Goal: Task Accomplishment & Management: Manage account settings

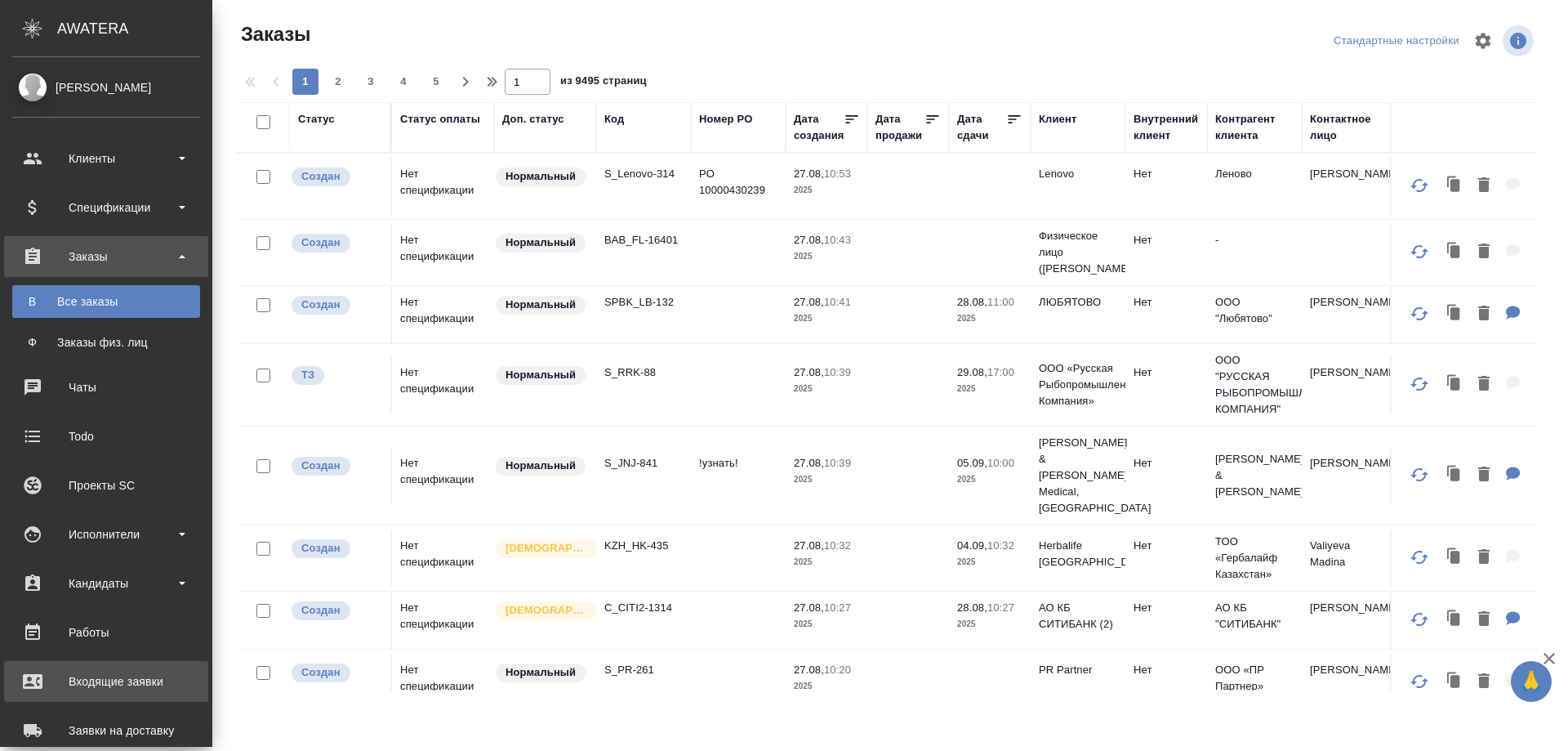
click at [114, 682] on div "Входящие заявки" at bounding box center [106, 682] width 188 height 24
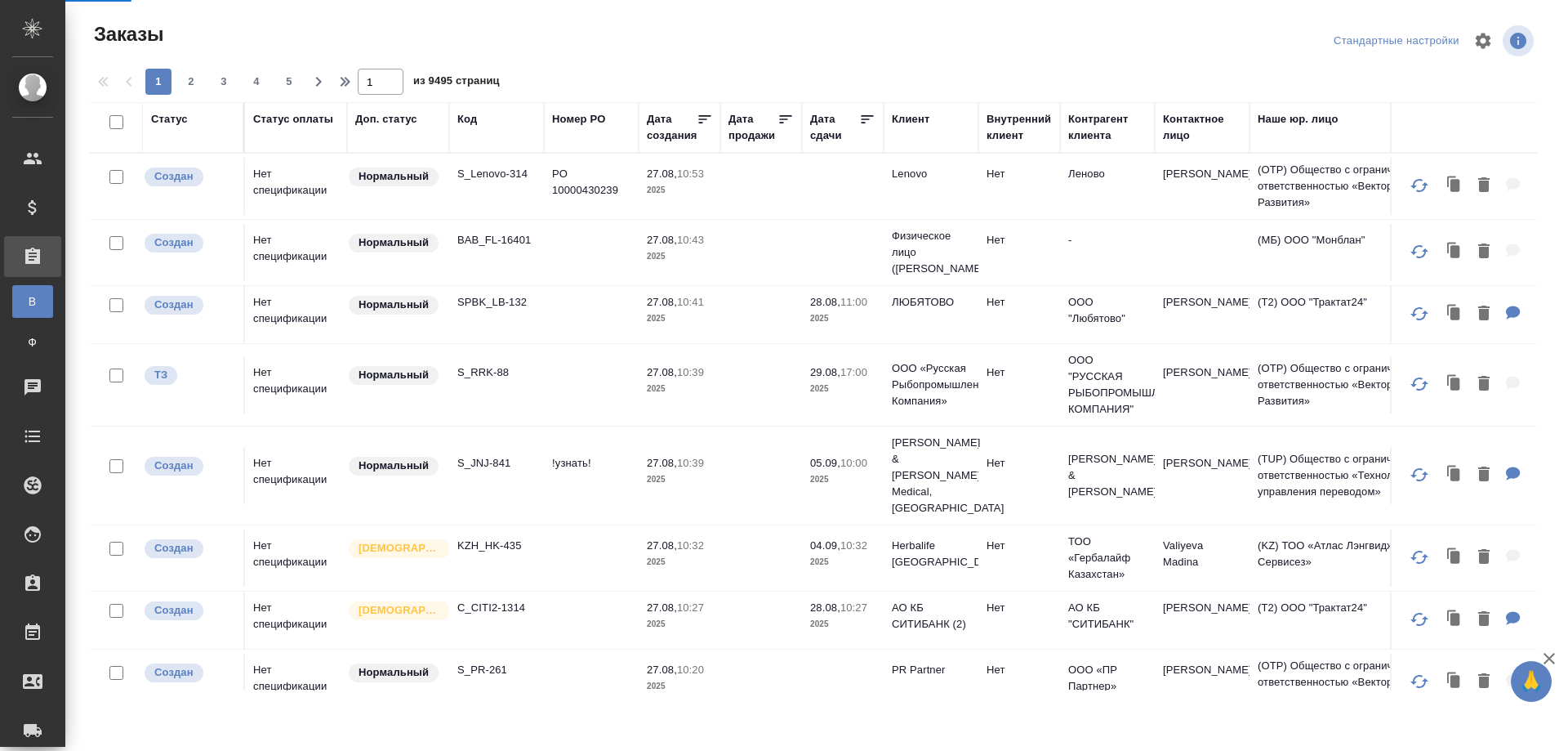
select select "RU"
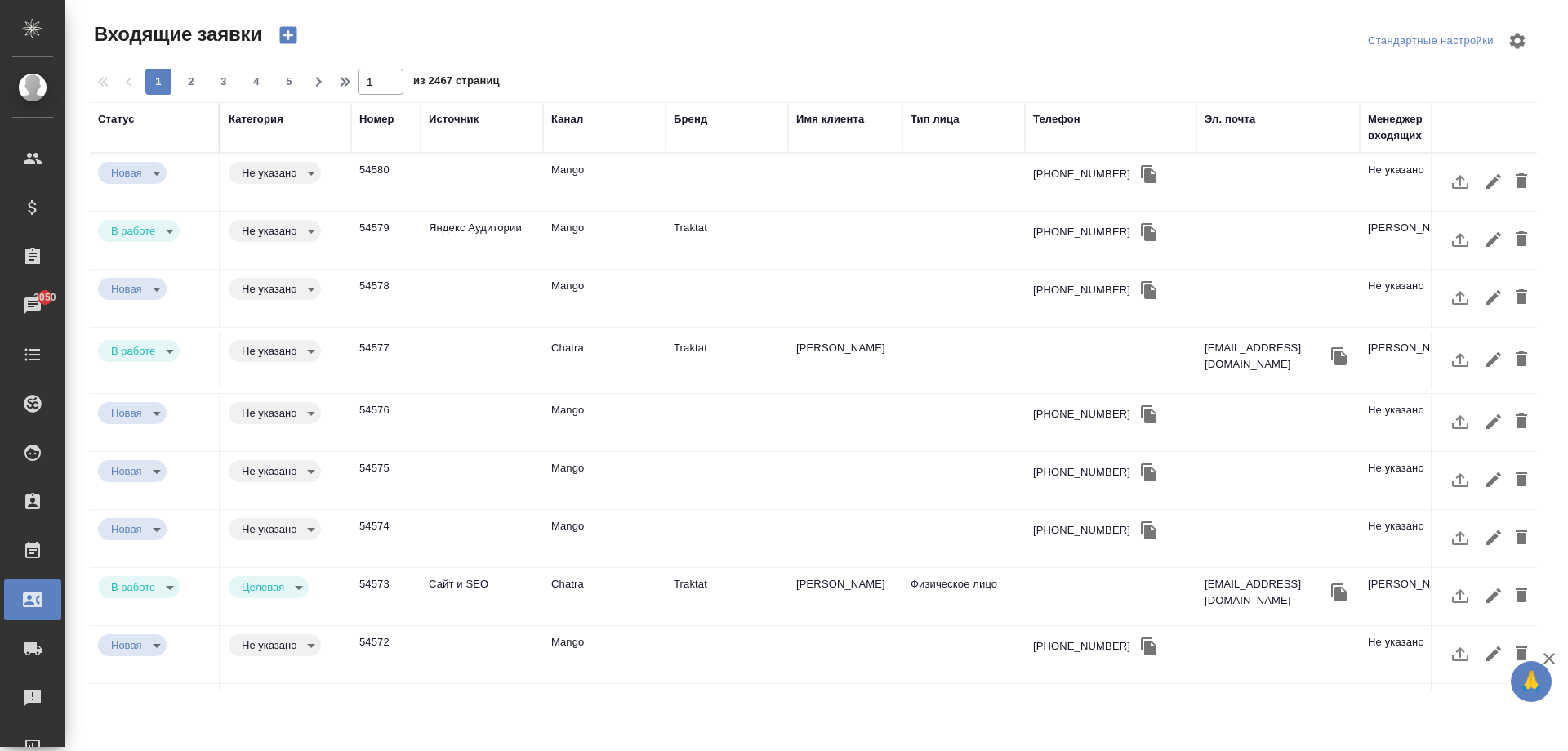
click at [388, 238] on td "54579" at bounding box center [386, 240] width 69 height 57
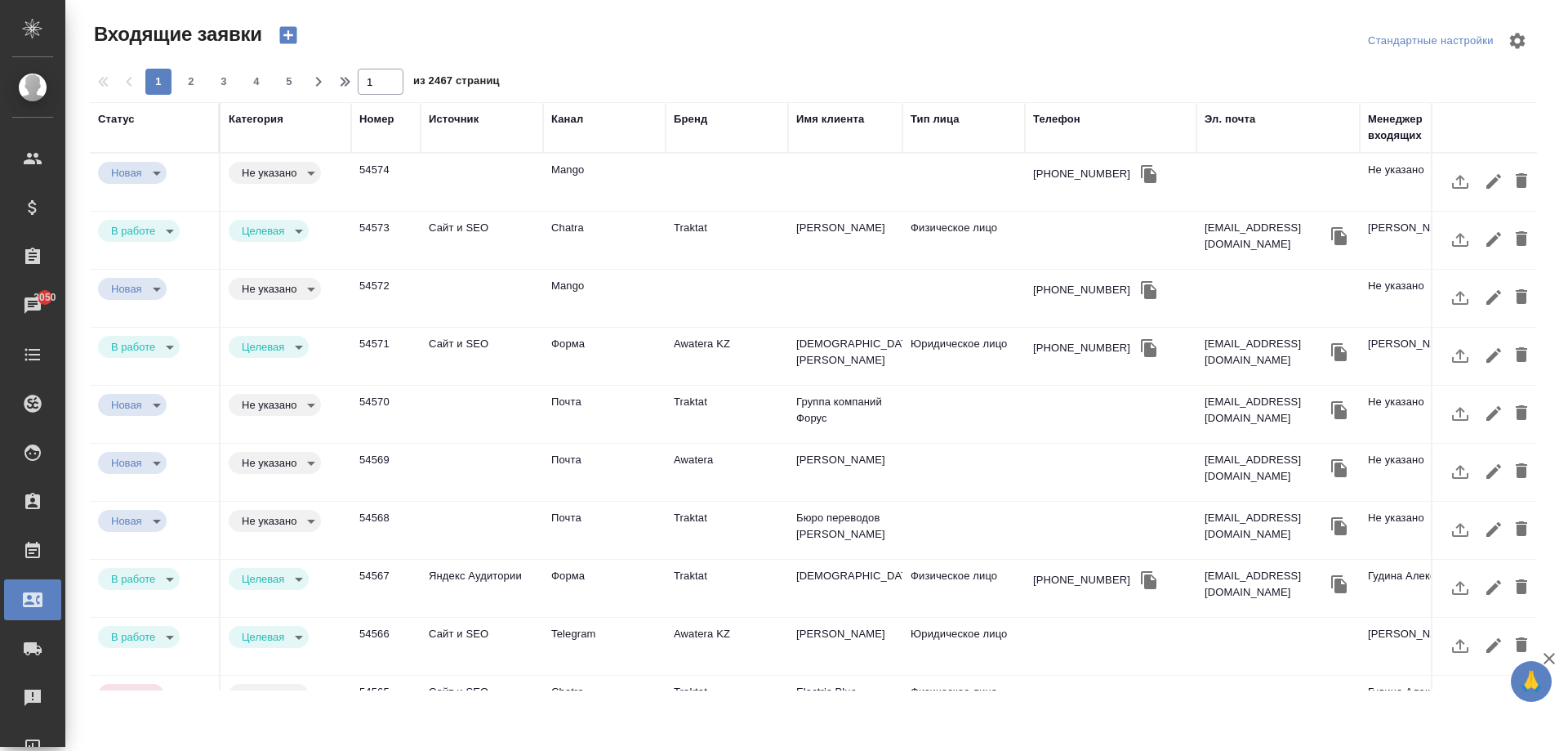
scroll to position [643, 0]
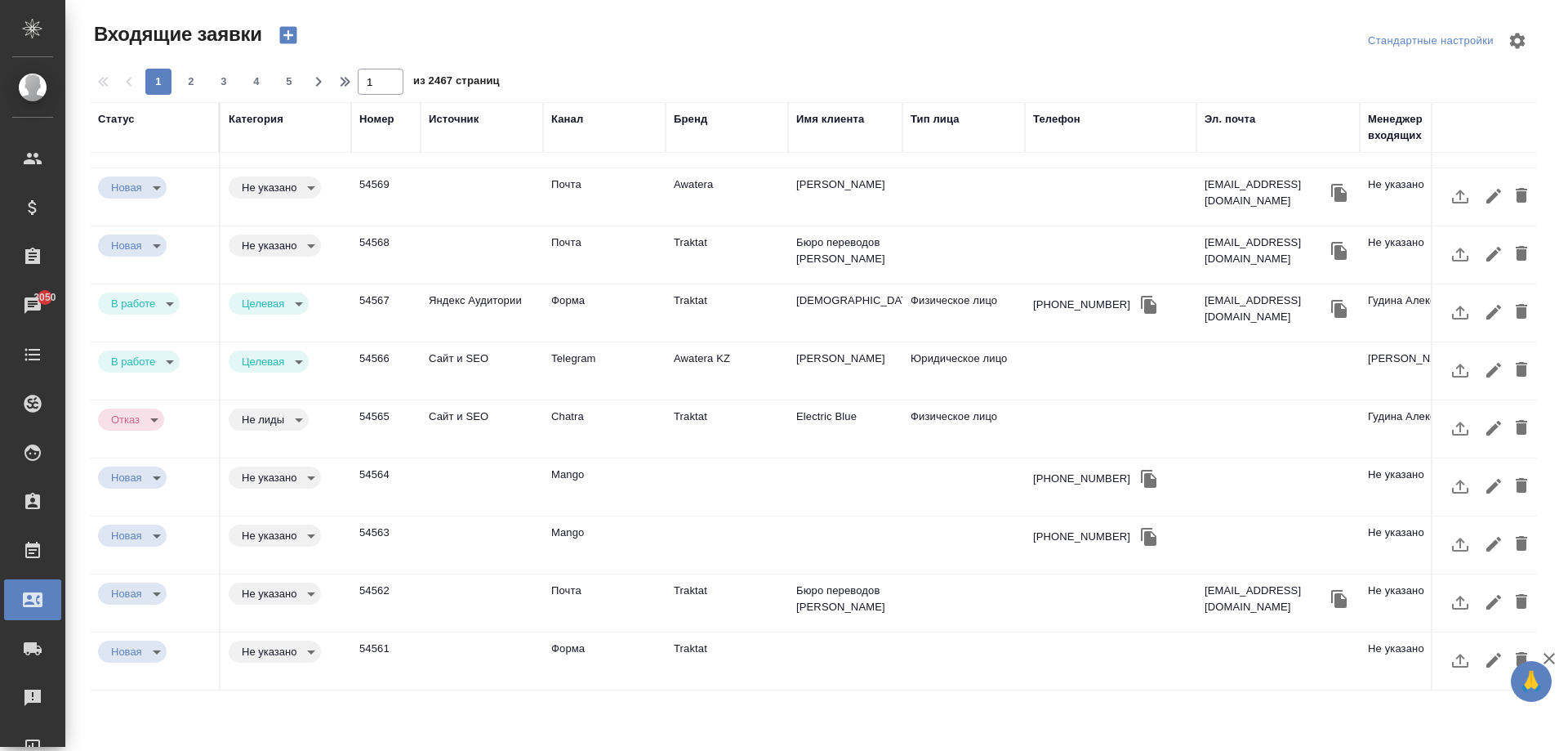
click at [237, 82] on div "1 2 3 4 5" at bounding box center [224, 81] width 163 height 26
click at [228, 81] on span "3" at bounding box center [224, 81] width 26 height 16
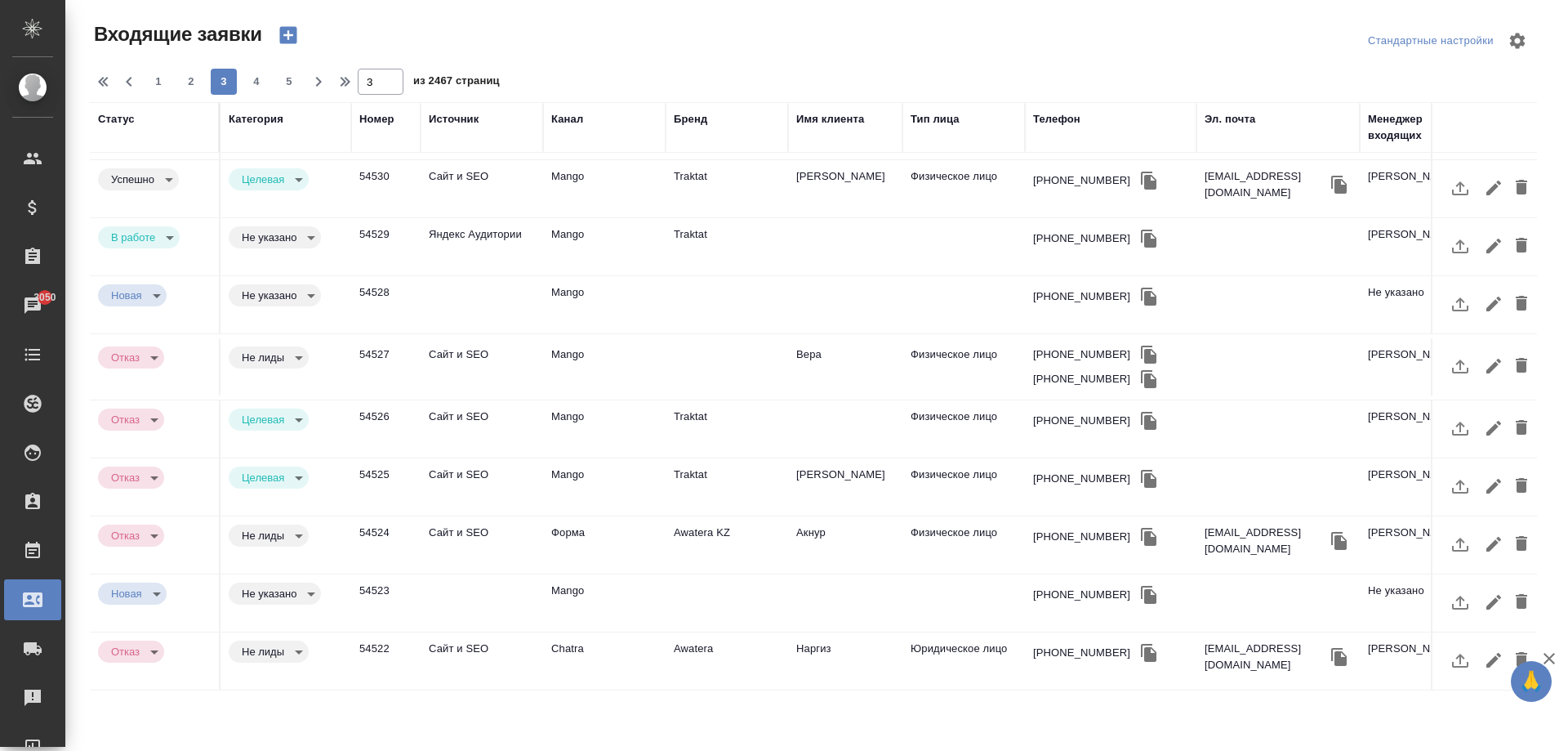
click at [452, 246] on td "Яндекс Аудитории" at bounding box center [481, 246] width 123 height 57
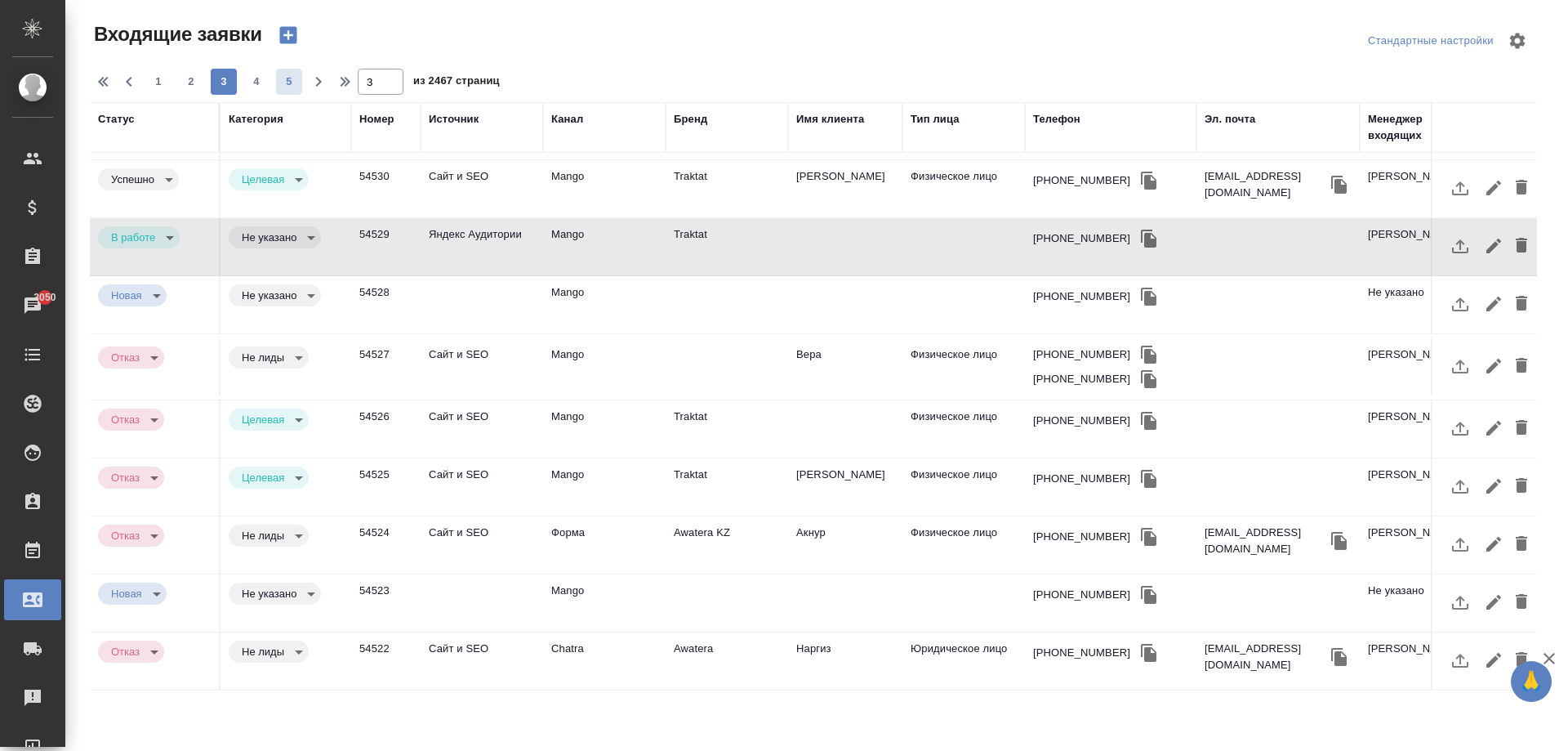
click at [298, 75] on span "5" at bounding box center [289, 81] width 26 height 16
type input "5"
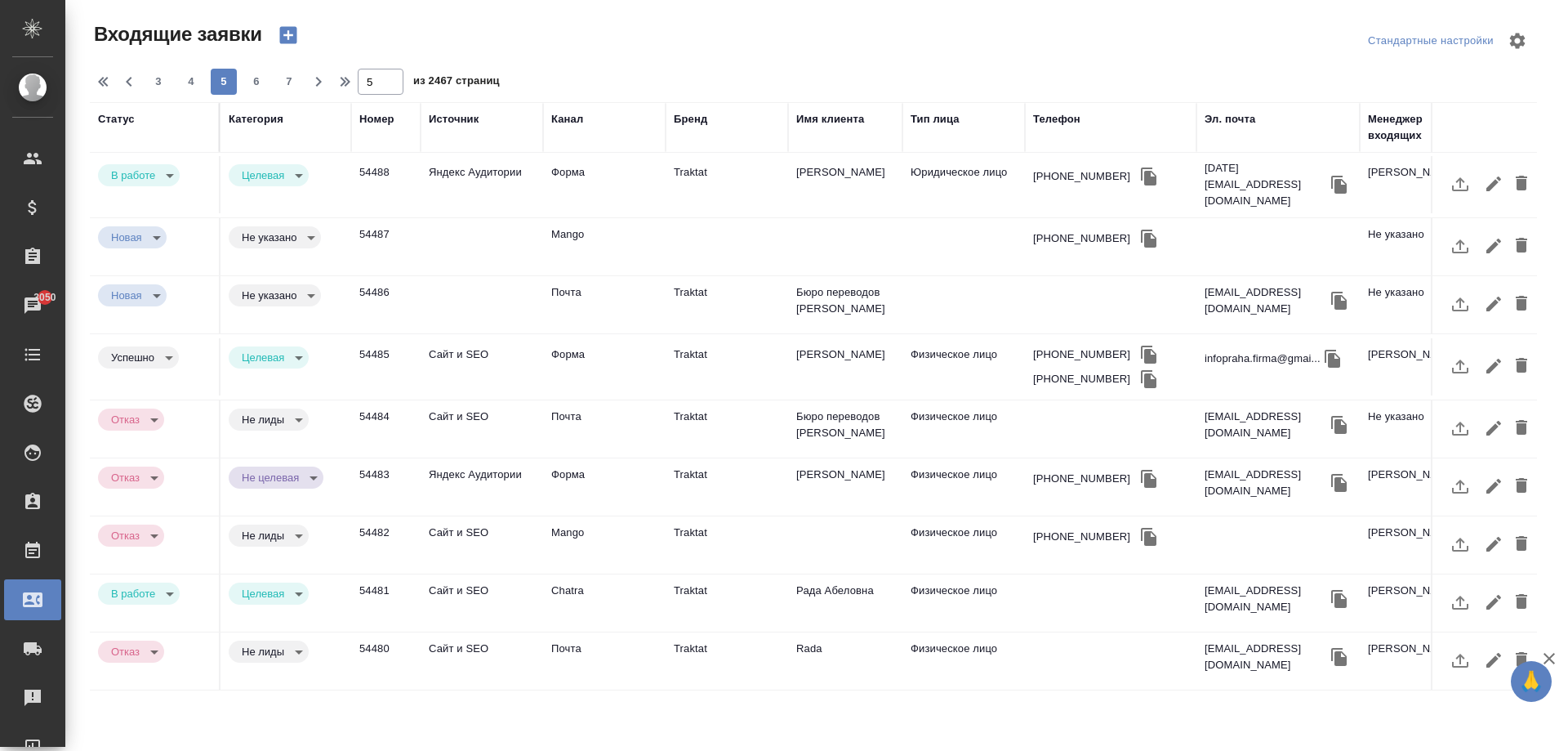
scroll to position [652, 0]
click at [454, 176] on td "Яндекс Аудитории" at bounding box center [481, 184] width 123 height 57
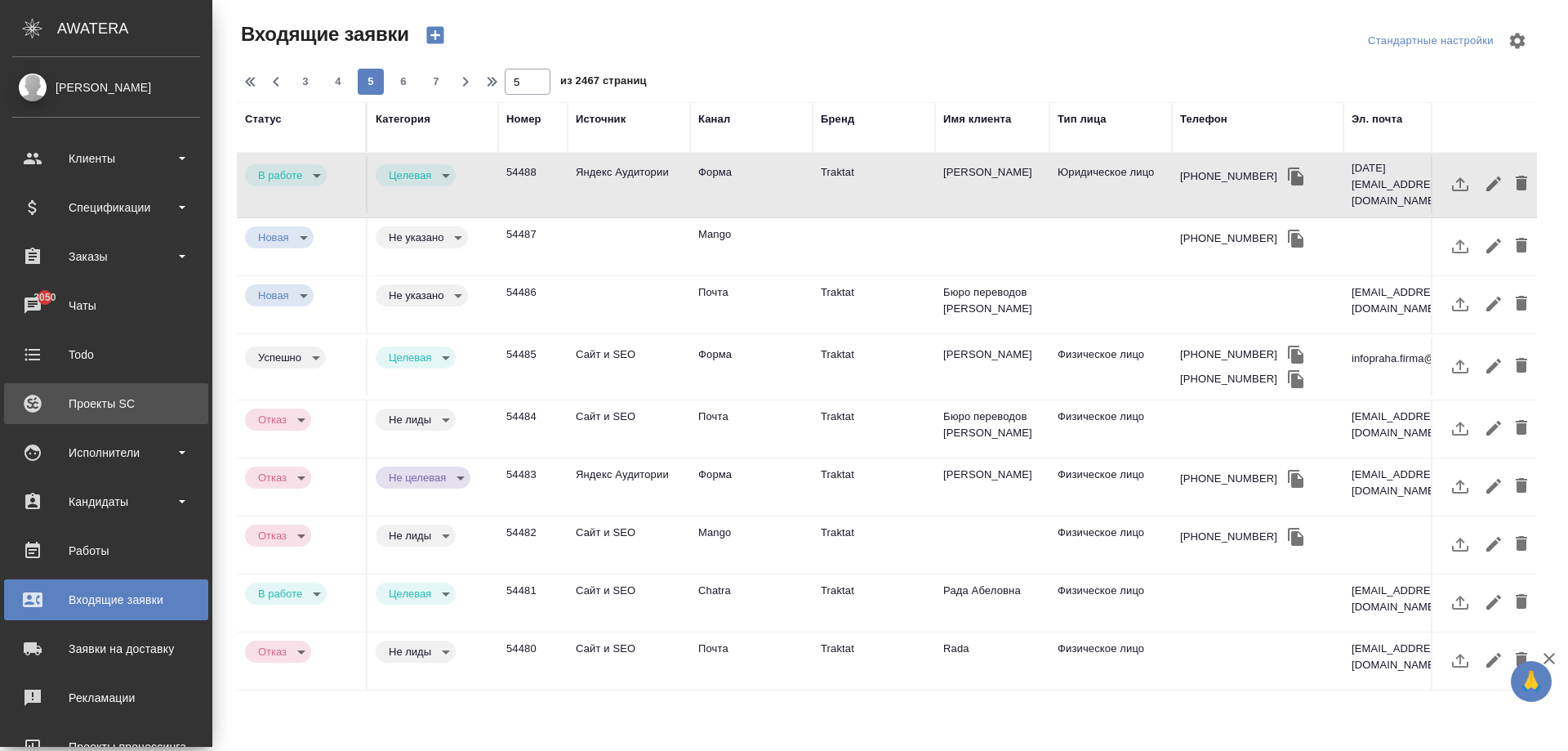
click at [81, 418] on link "Проекты SC" at bounding box center [106, 404] width 204 height 41
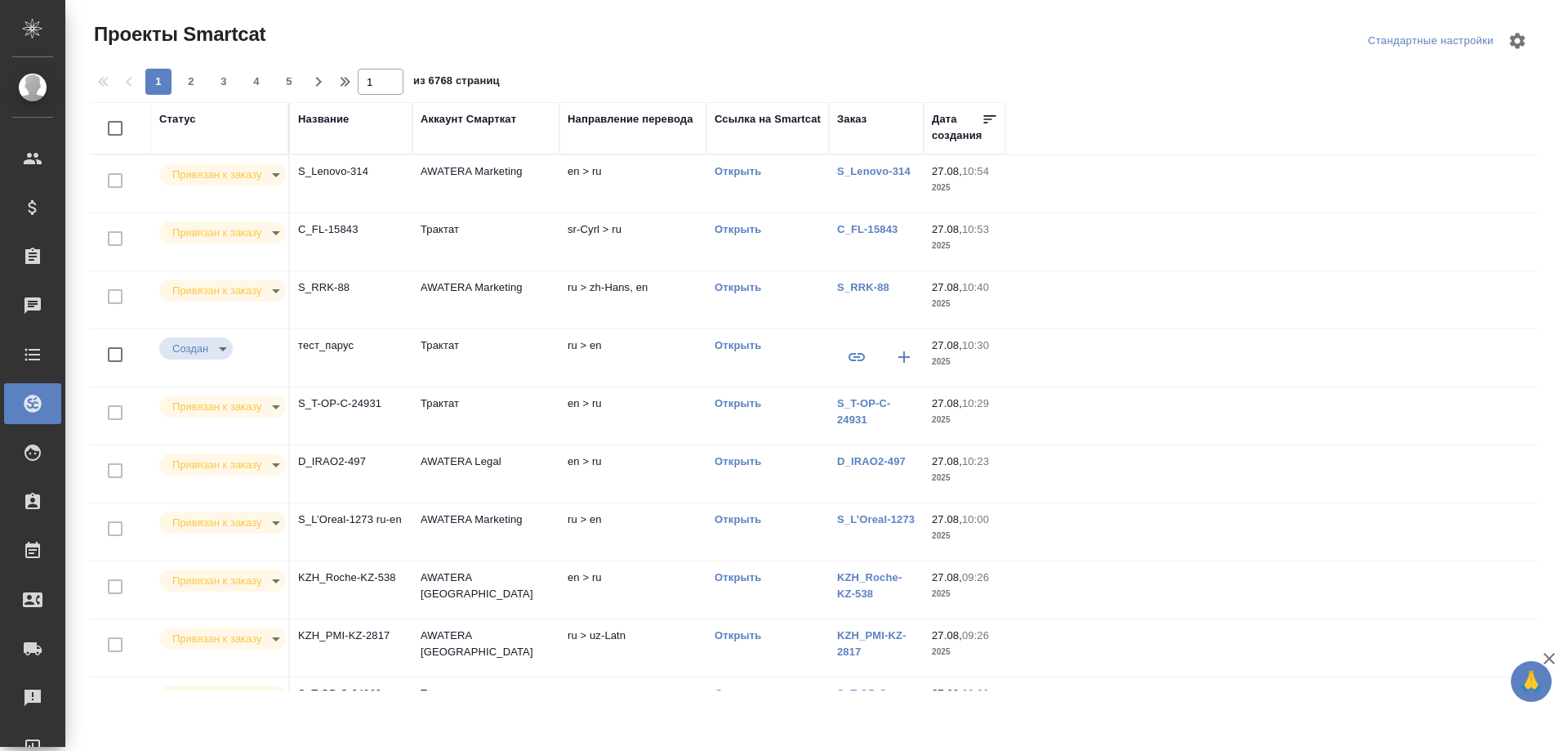
click at [477, 189] on td "AWATERA Marketing" at bounding box center [486, 184] width 147 height 57
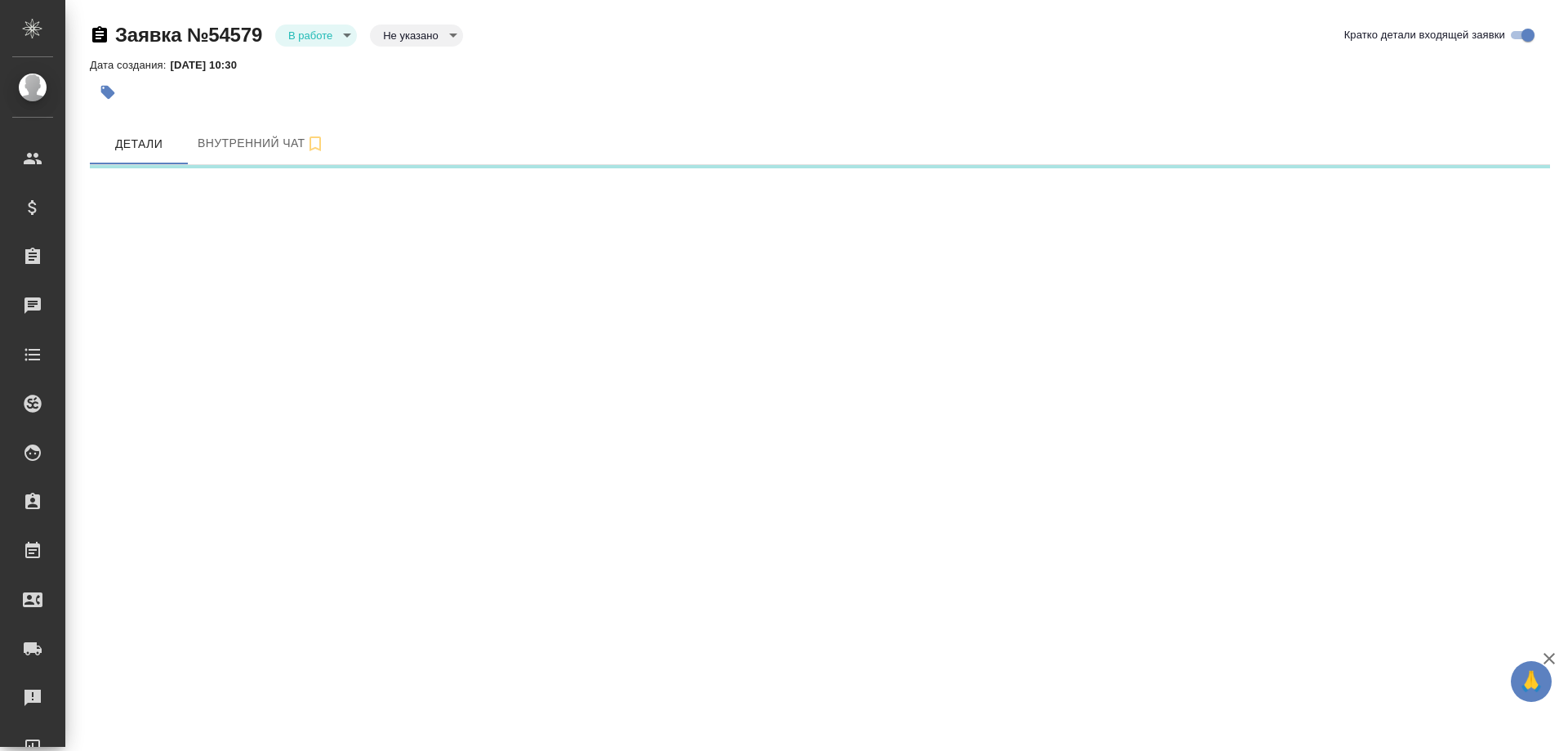
select select "RU"
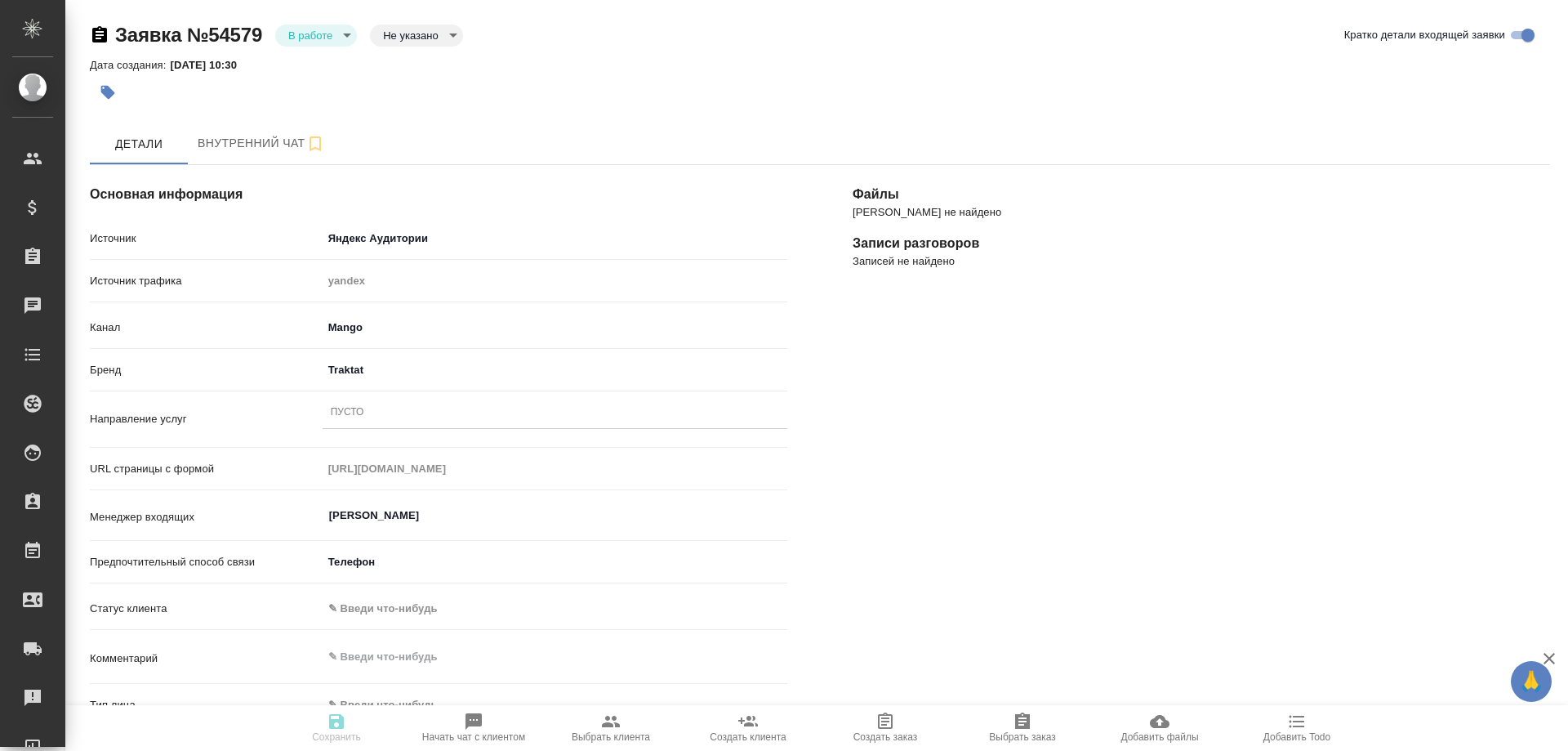
type textarea "x"
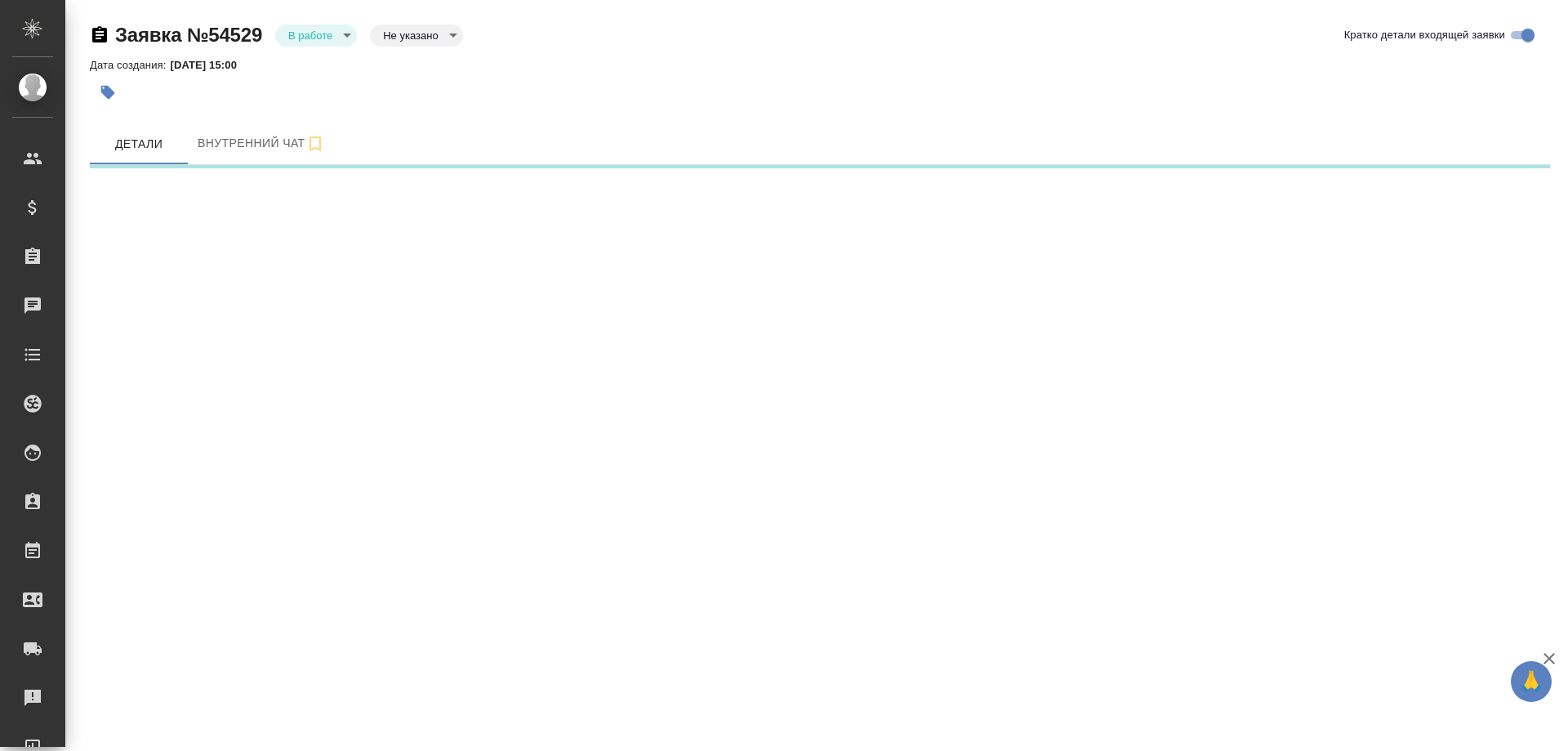
select select "RU"
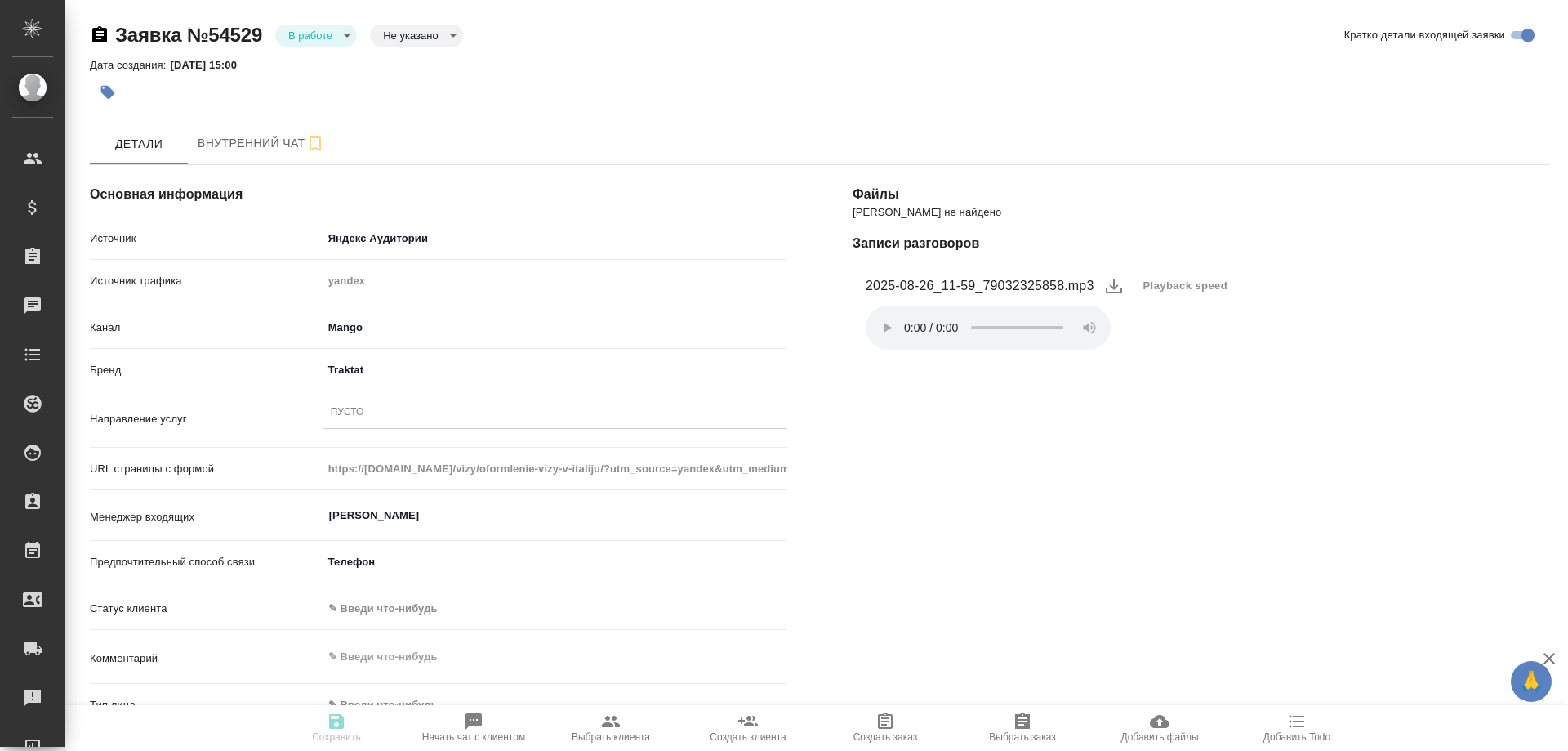
type textarea "x"
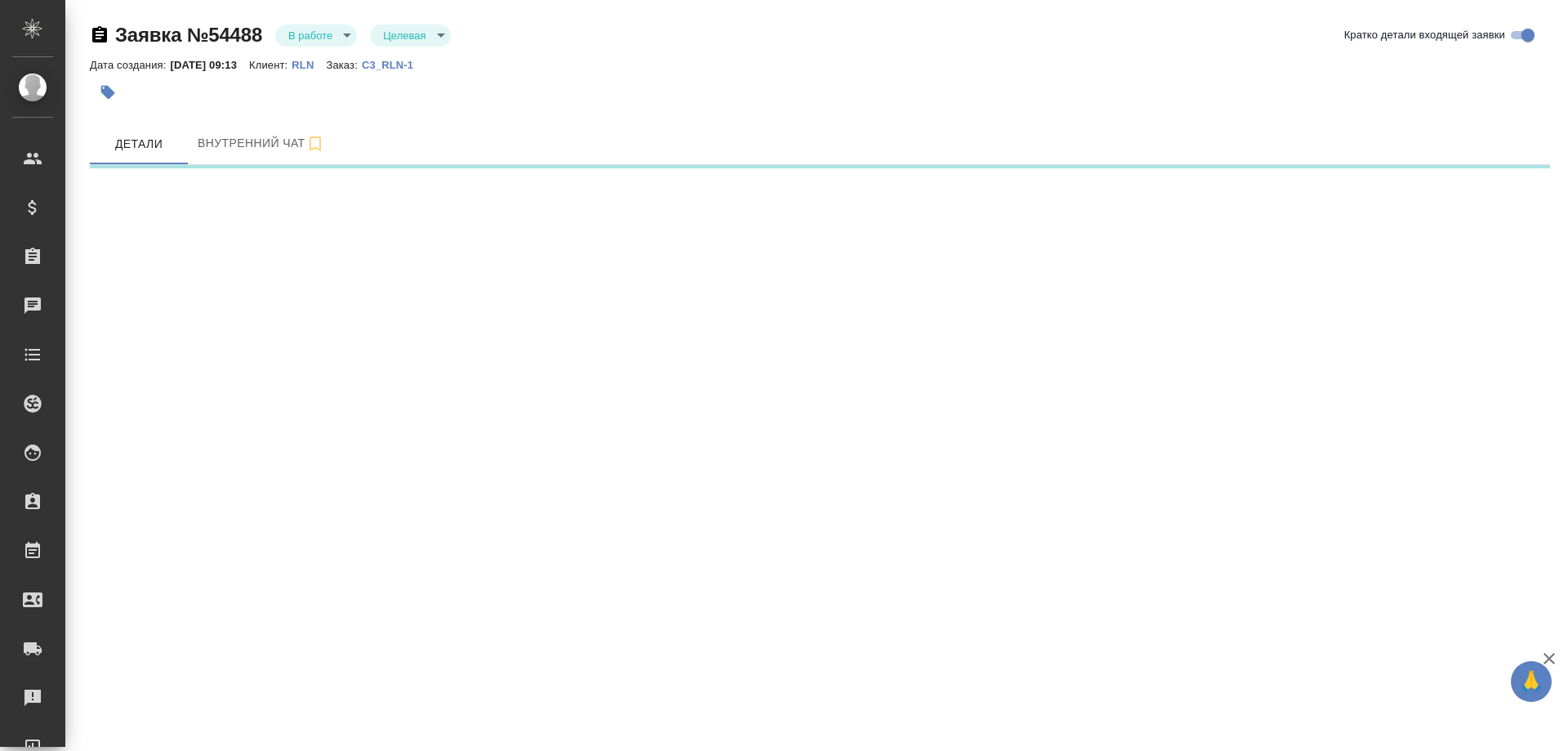
select select "RU"
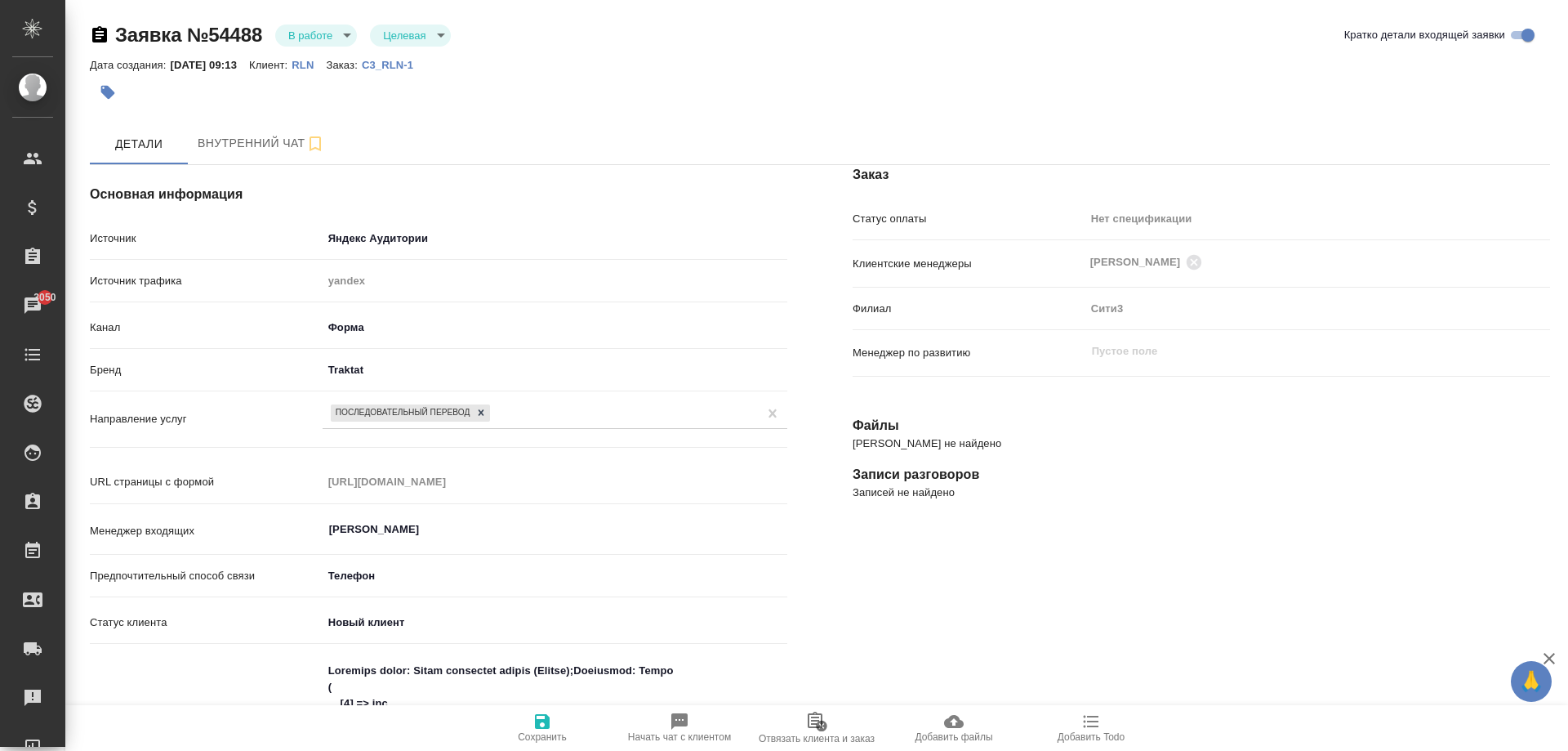
type textarea "x"
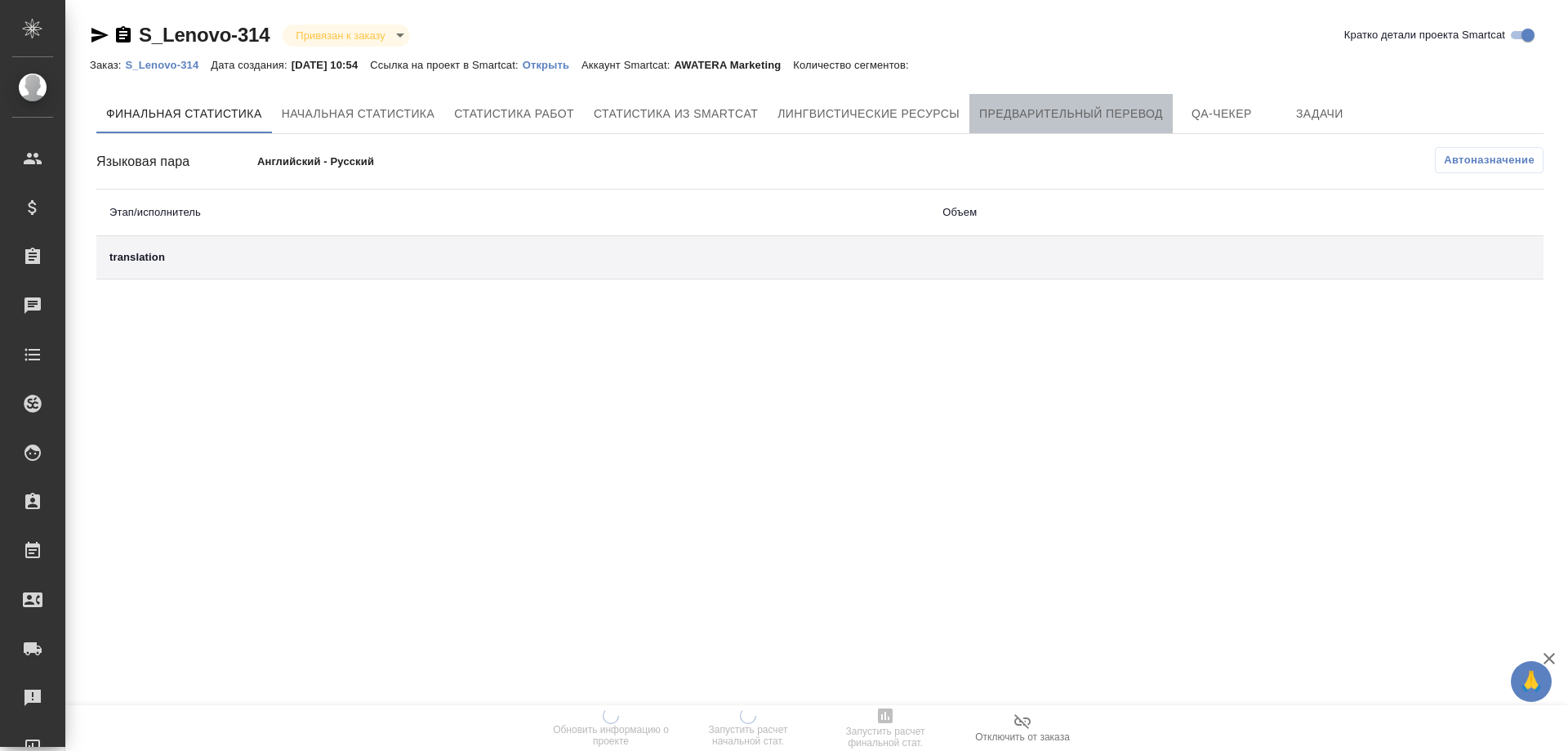
click at [984, 123] on span "Предварительный перевод" at bounding box center [1071, 114] width 183 height 21
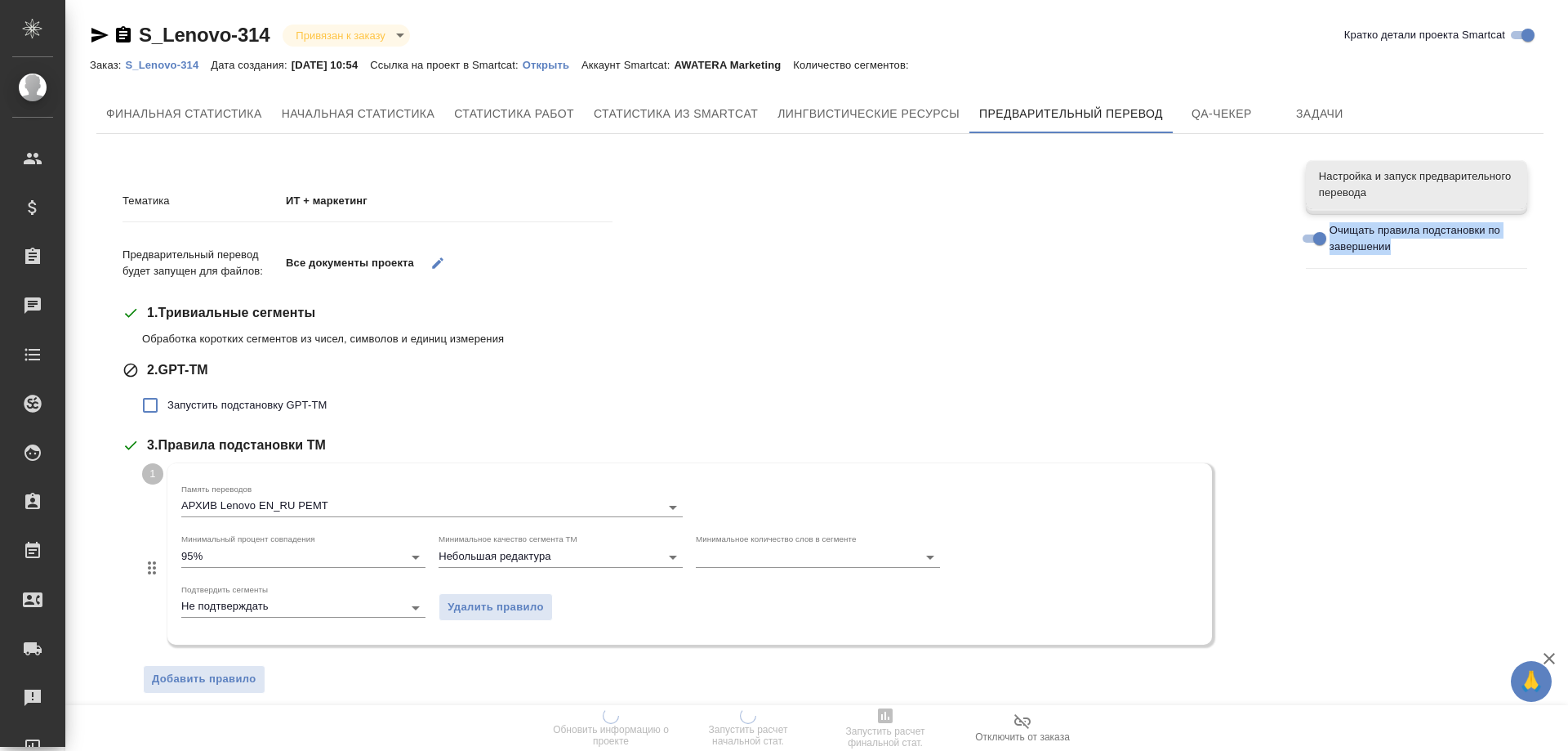
drag, startPoint x: 1395, startPoint y: 253, endPoint x: 1332, endPoint y: 228, distance: 67.8
click at [1332, 228] on span "Очищать правила подстановки по завершении" at bounding box center [1422, 238] width 185 height 33
copy span "Очищать правила подстановки по завершении"
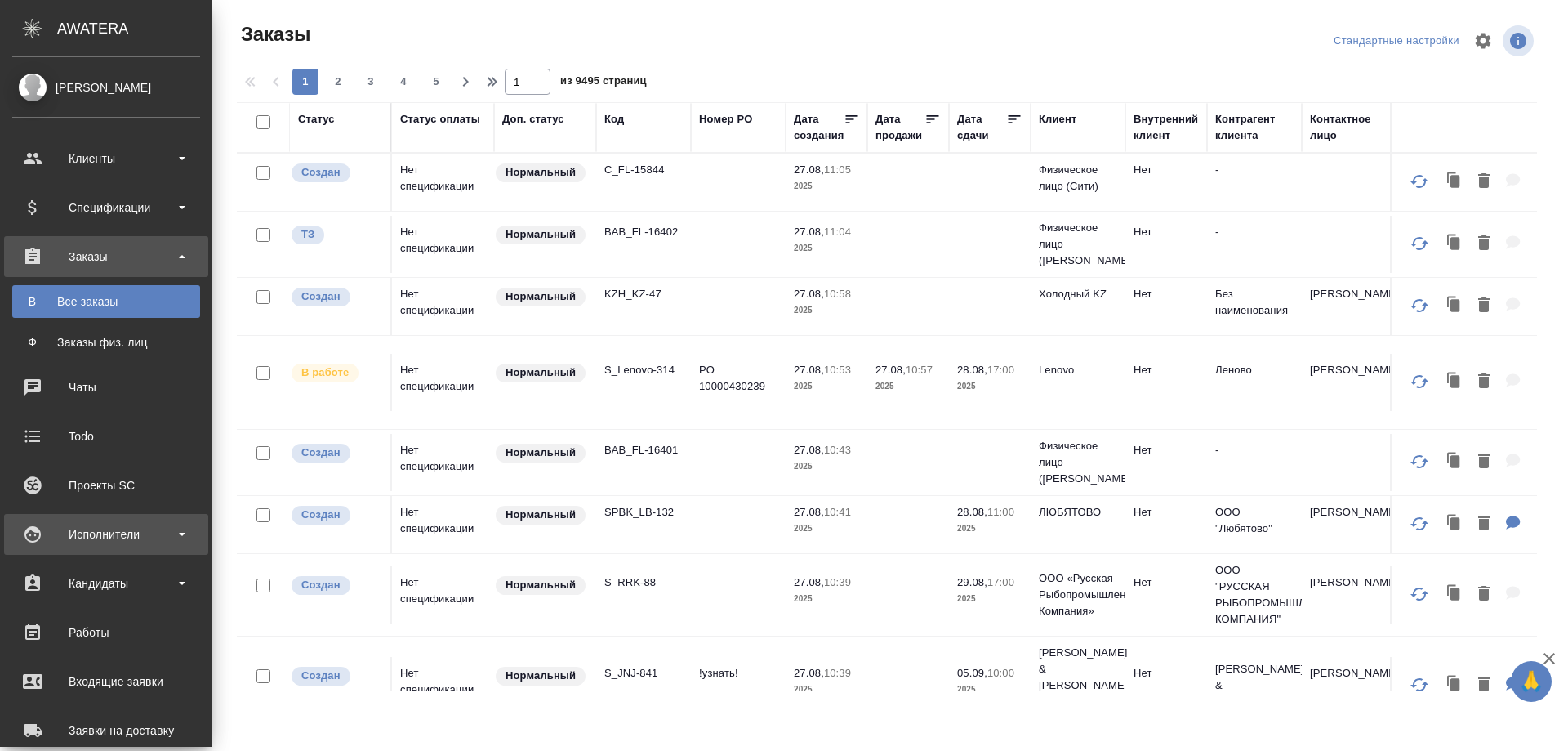
click at [96, 544] on div "Исполнители" at bounding box center [106, 534] width 188 height 24
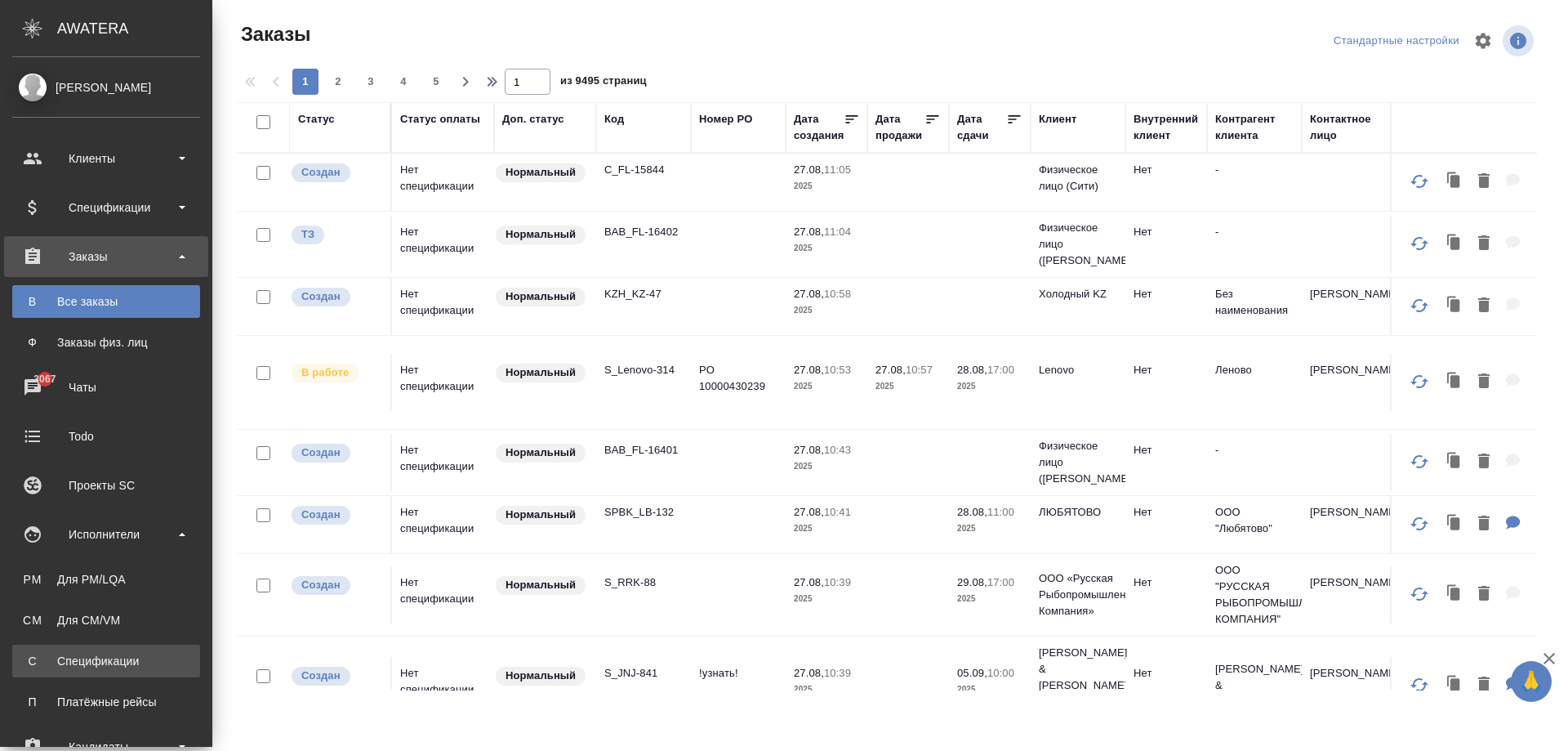
click at [113, 664] on div "Спецификации" at bounding box center [106, 660] width 171 height 16
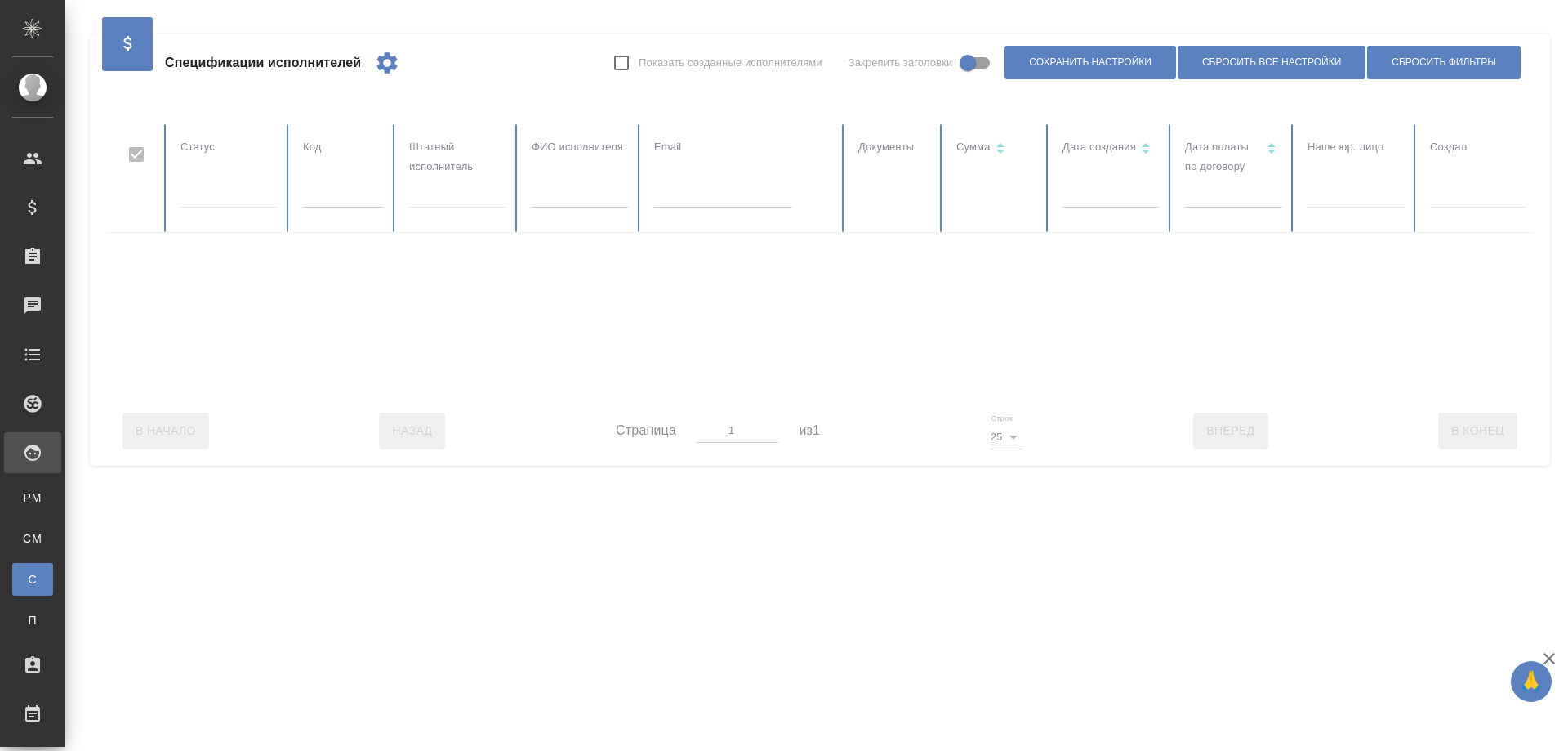
checkbox input "false"
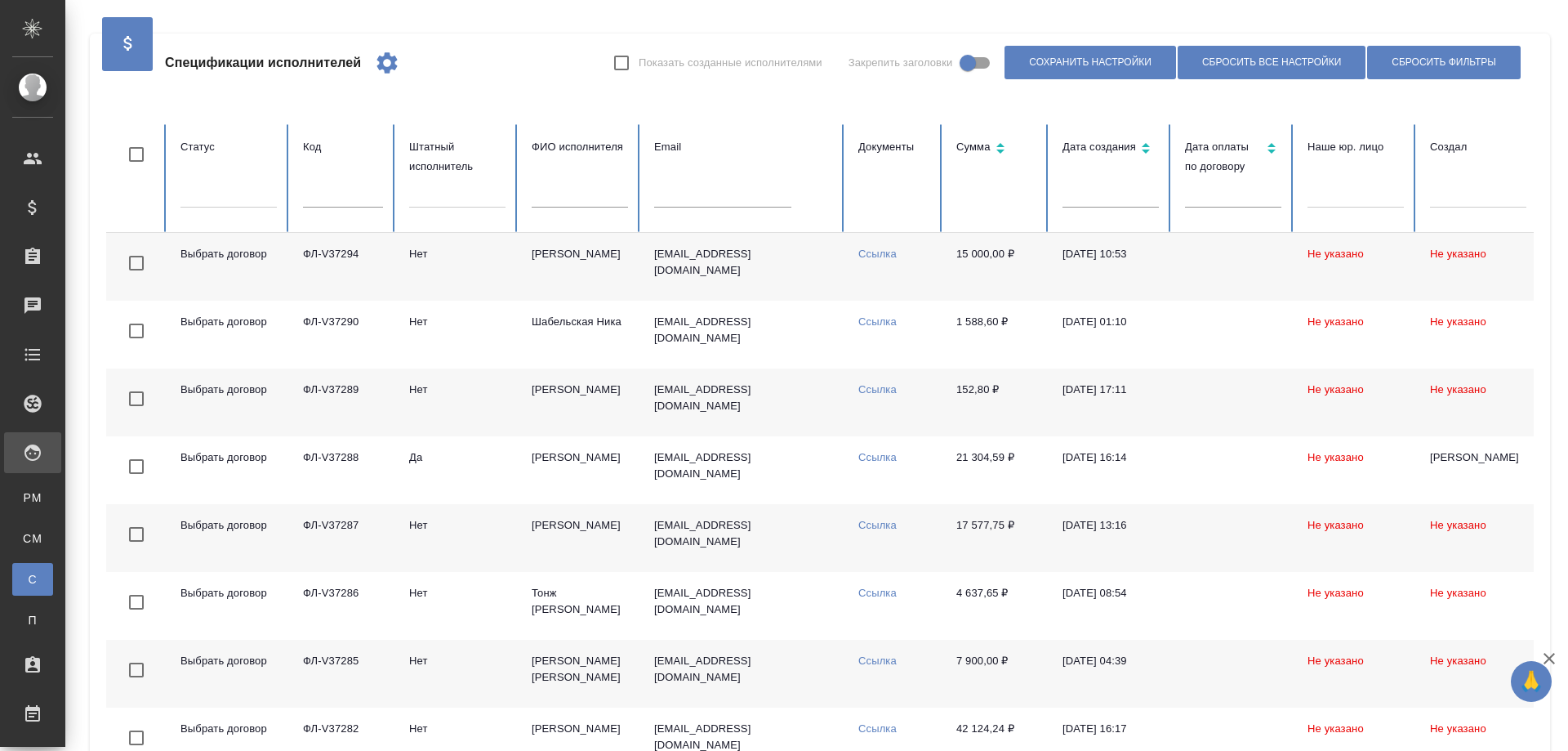
click at [221, 199] on div at bounding box center [228, 191] width 96 height 23
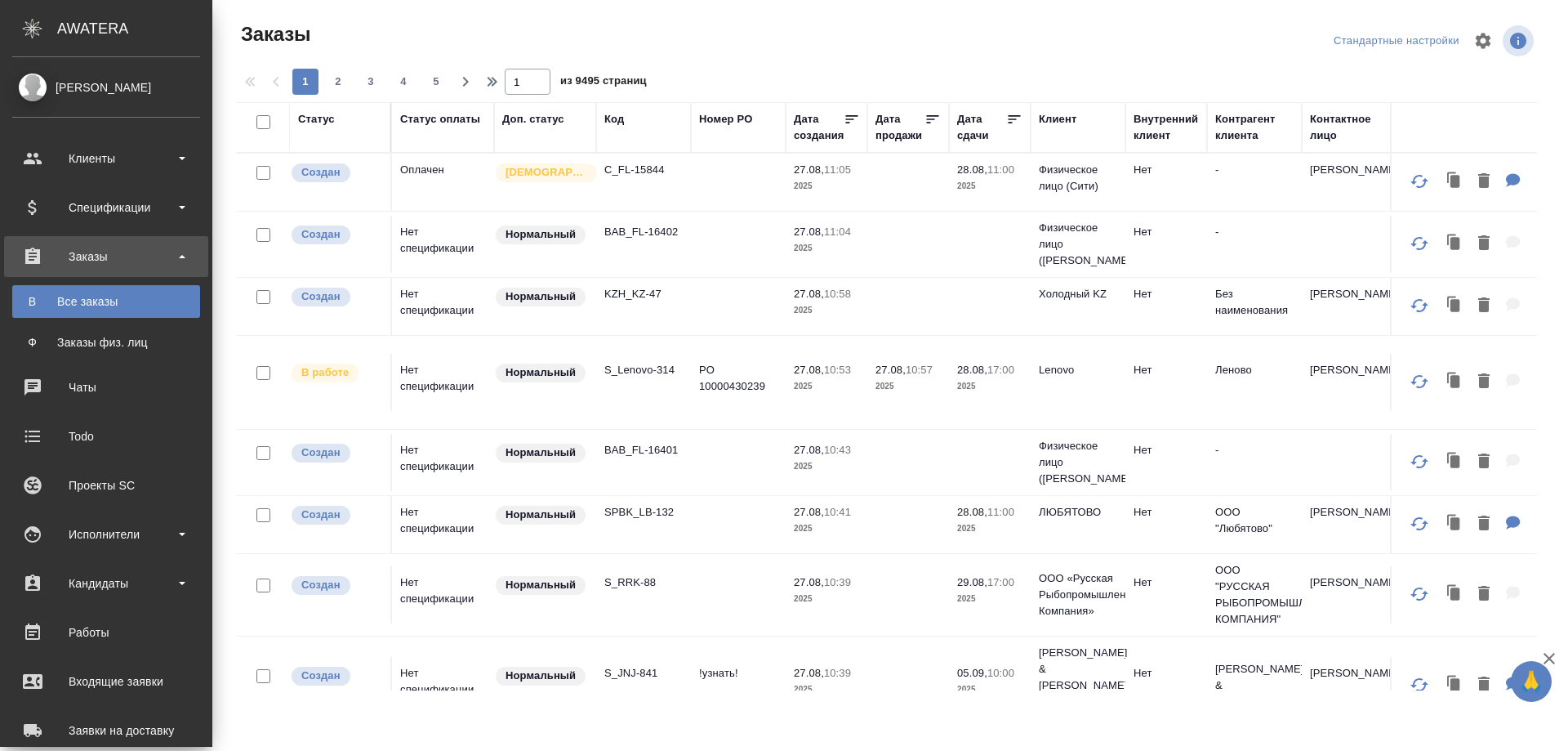
click at [101, 678] on div "Входящие заявки" at bounding box center [106, 682] width 188 height 24
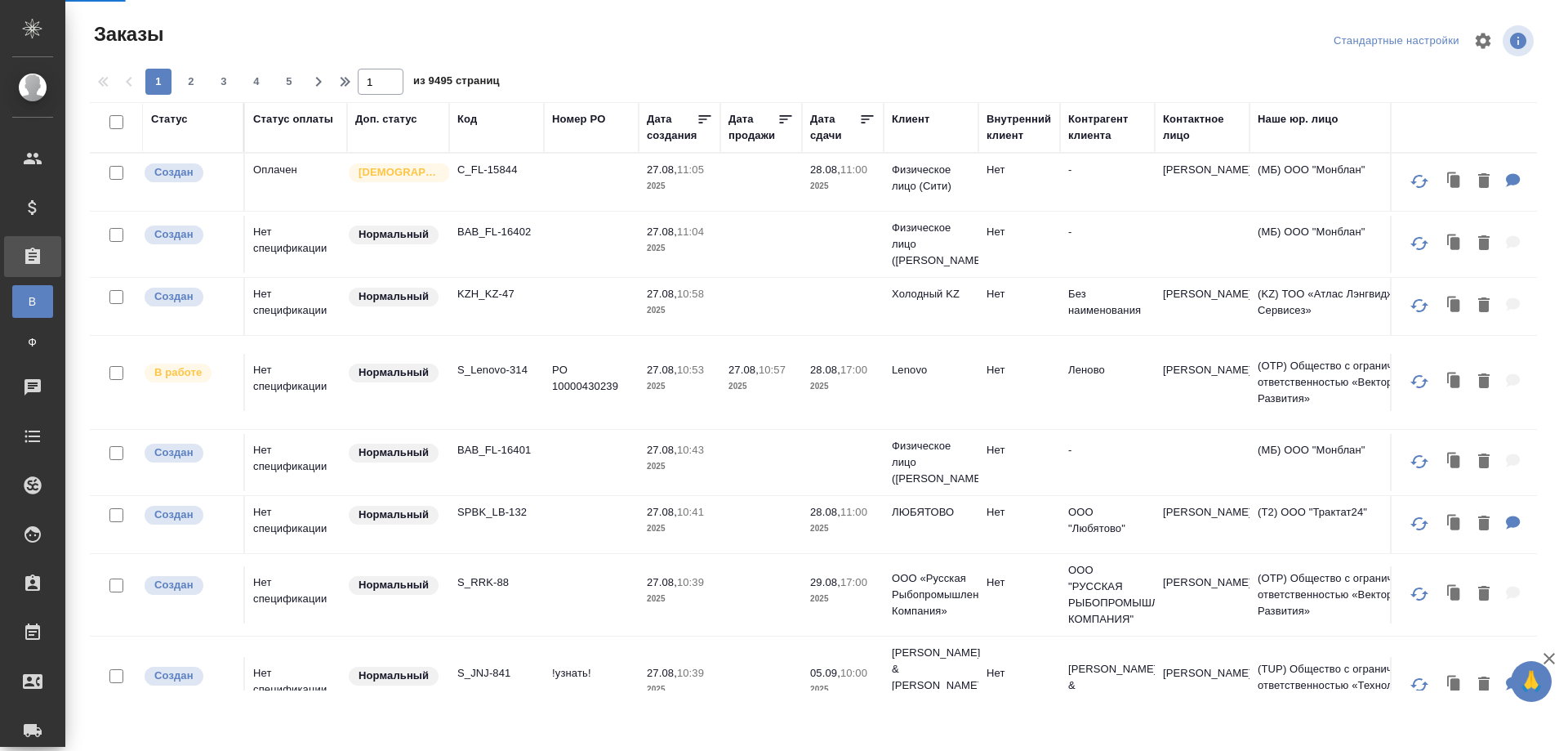
select select "RU"
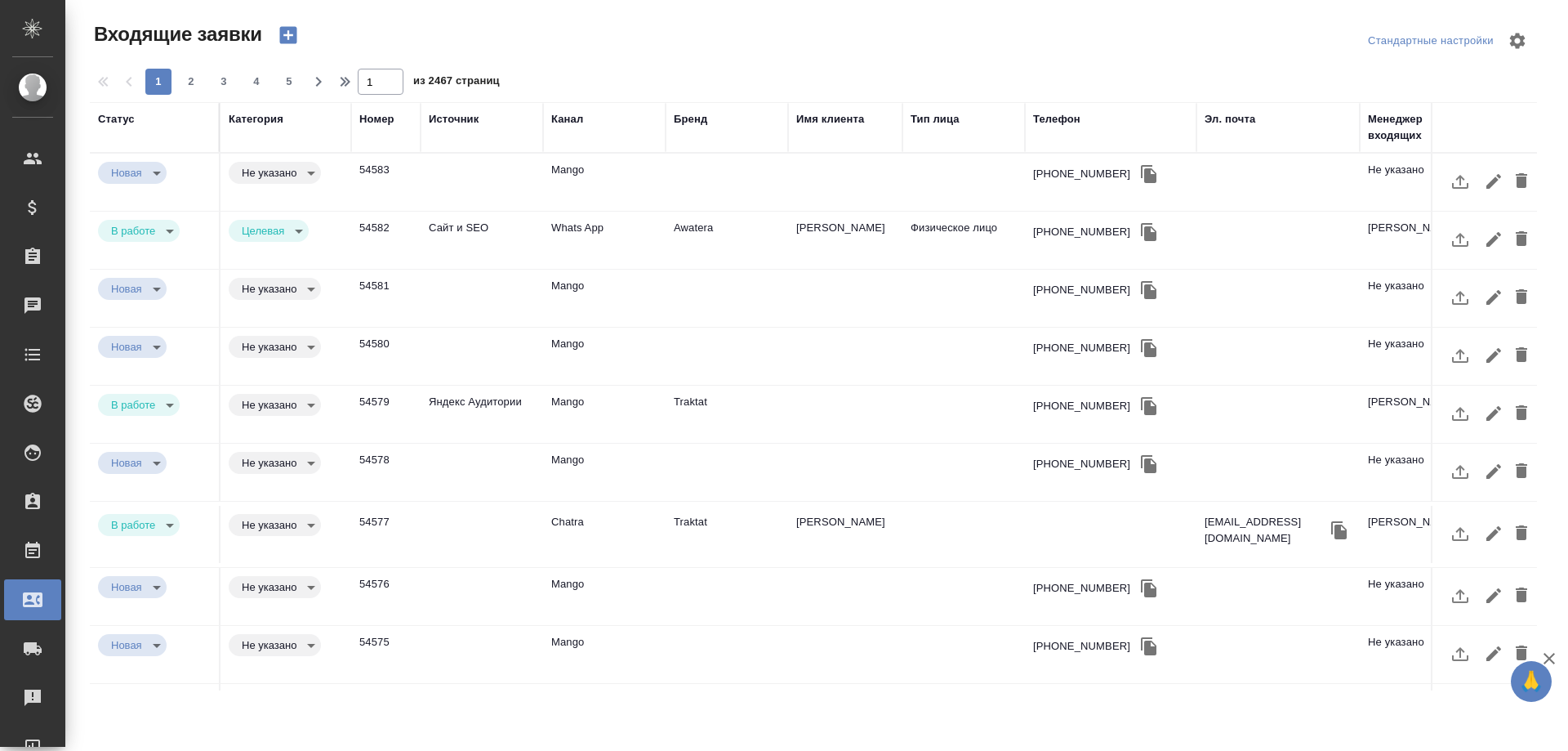
scroll to position [490, 0]
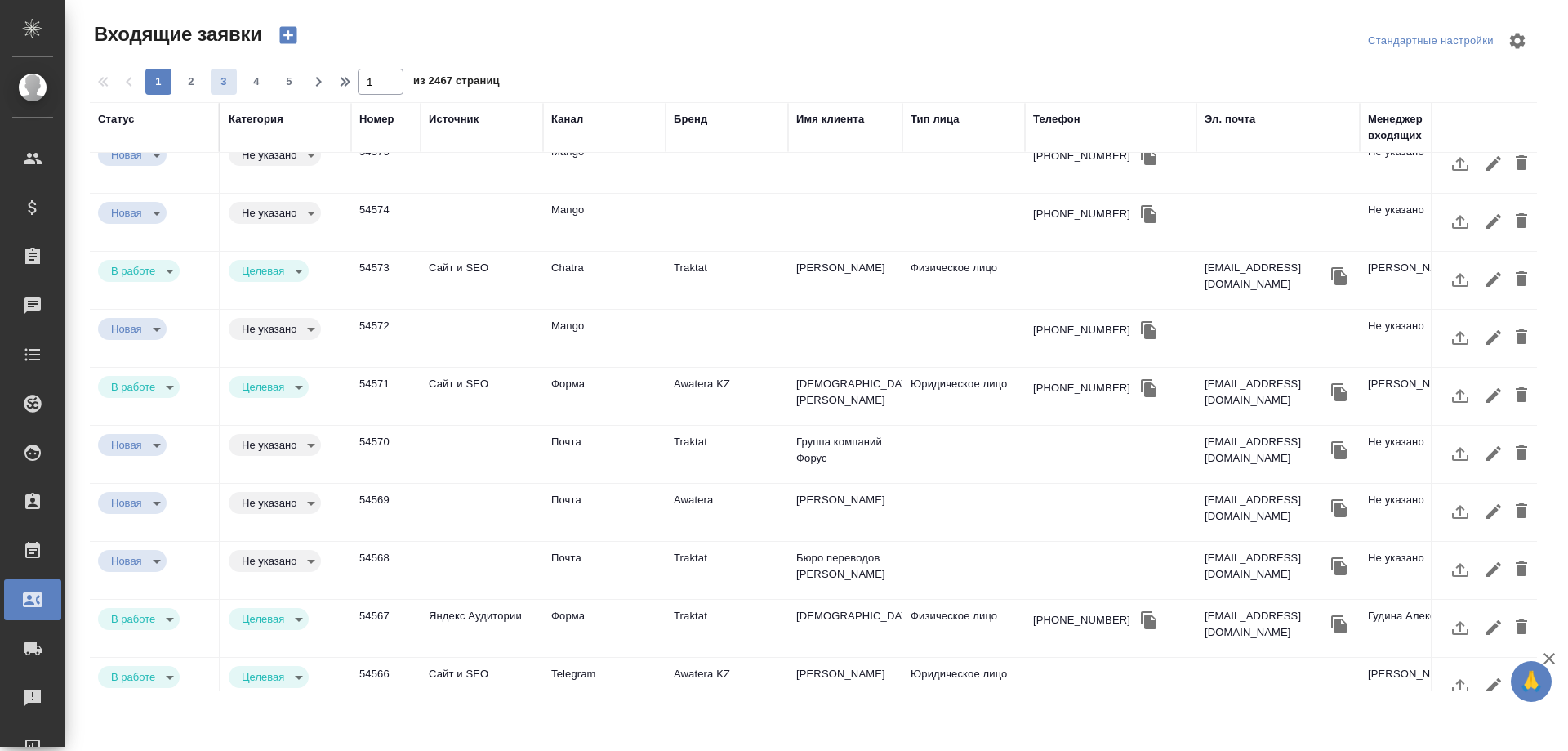
click at [223, 86] on span "3" at bounding box center [224, 81] width 26 height 16
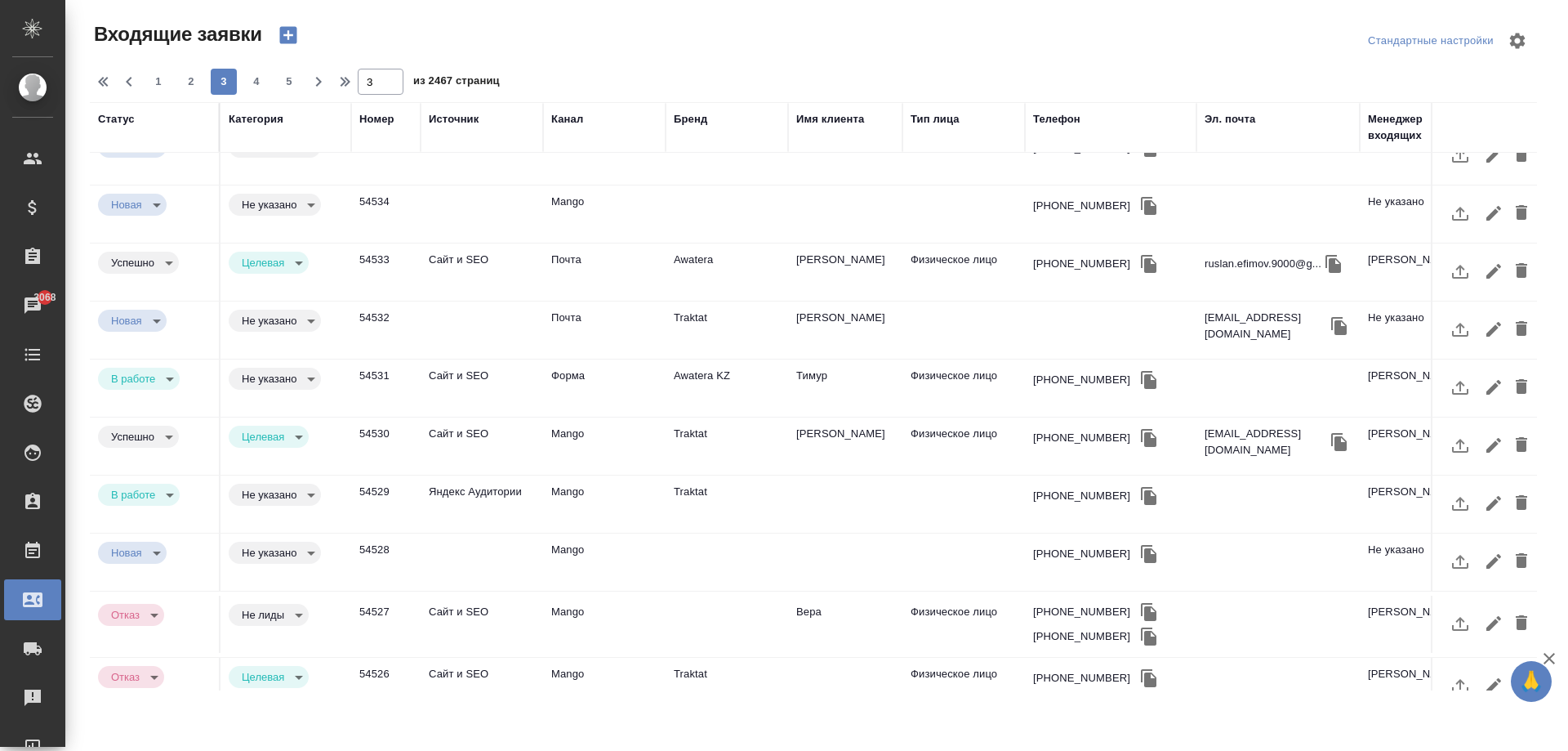
scroll to position [643, 0]
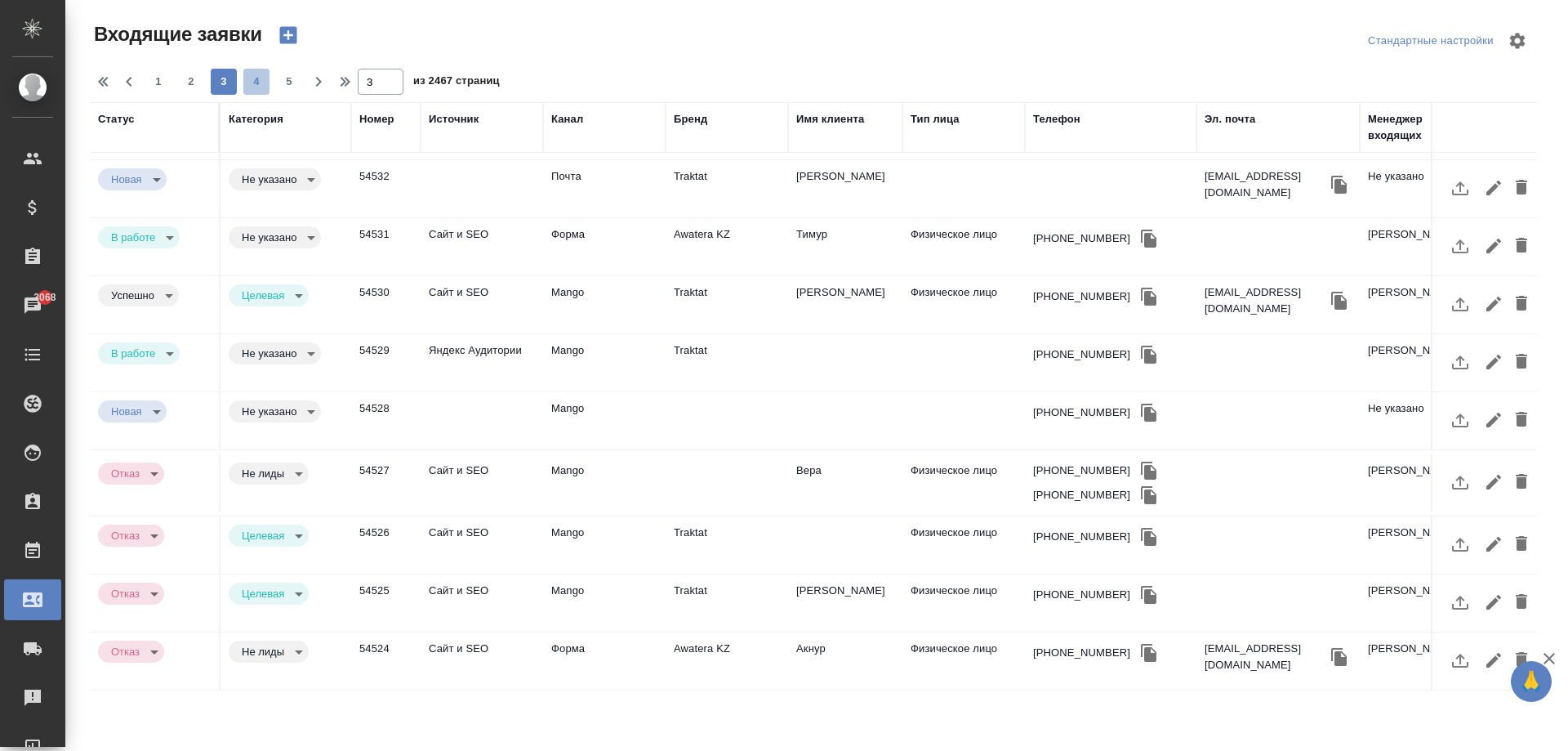
click at [261, 84] on span "4" at bounding box center [256, 81] width 26 height 16
type input "4"
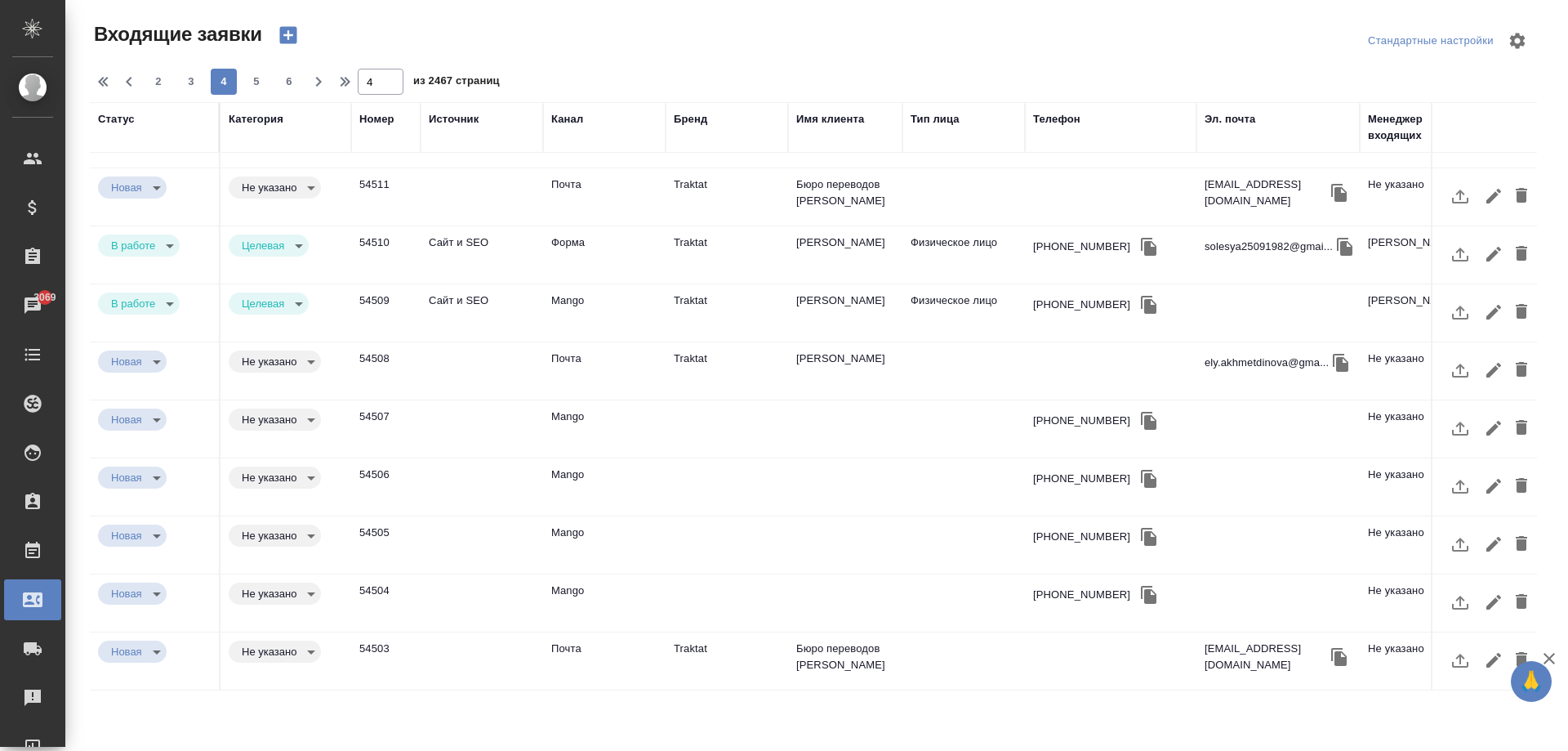
scroll to position [636, 0]
click at [452, 291] on td "Сайт и SEO" at bounding box center [481, 313] width 123 height 57
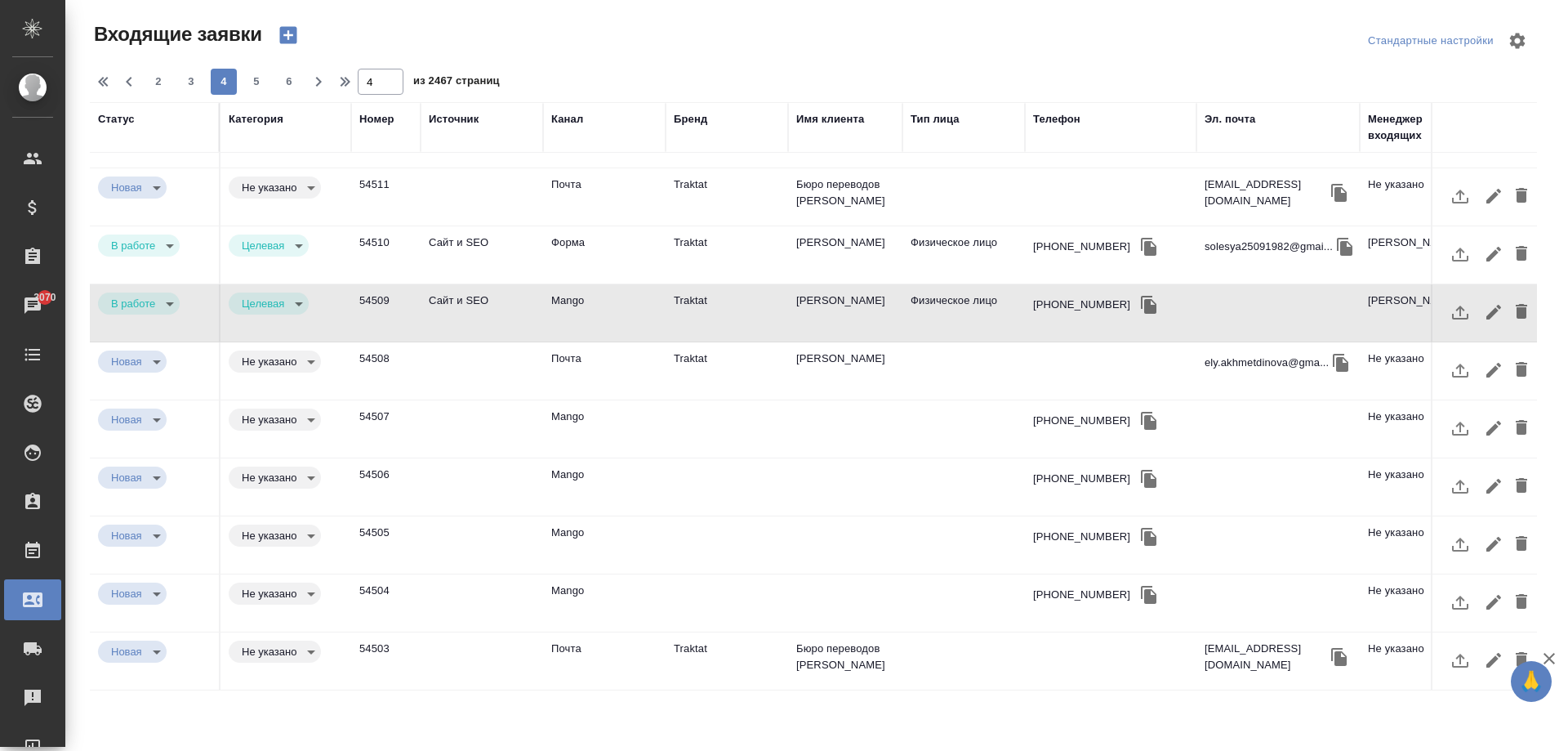
click at [452, 291] on td "Сайт и SEO" at bounding box center [481, 313] width 123 height 57
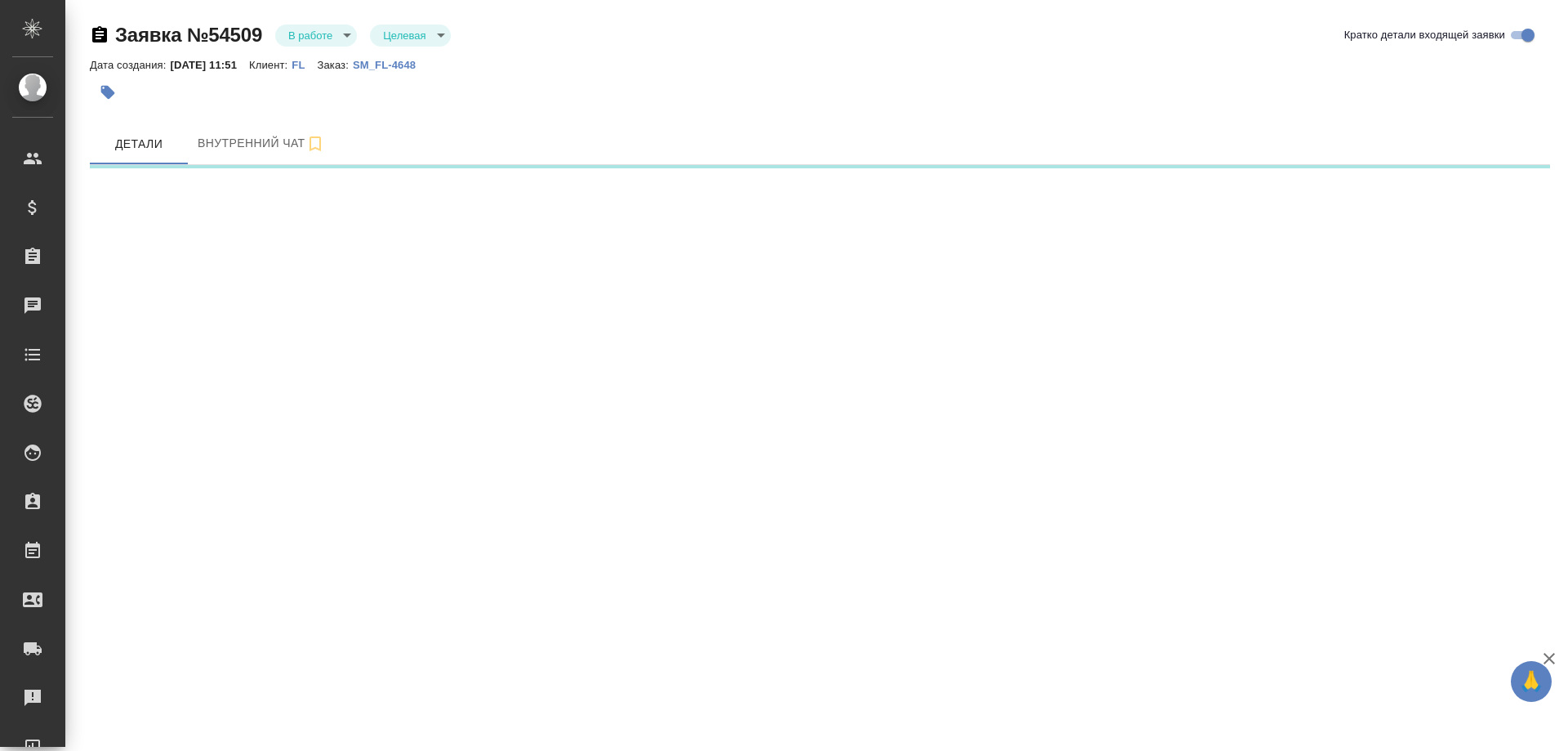
select select "RU"
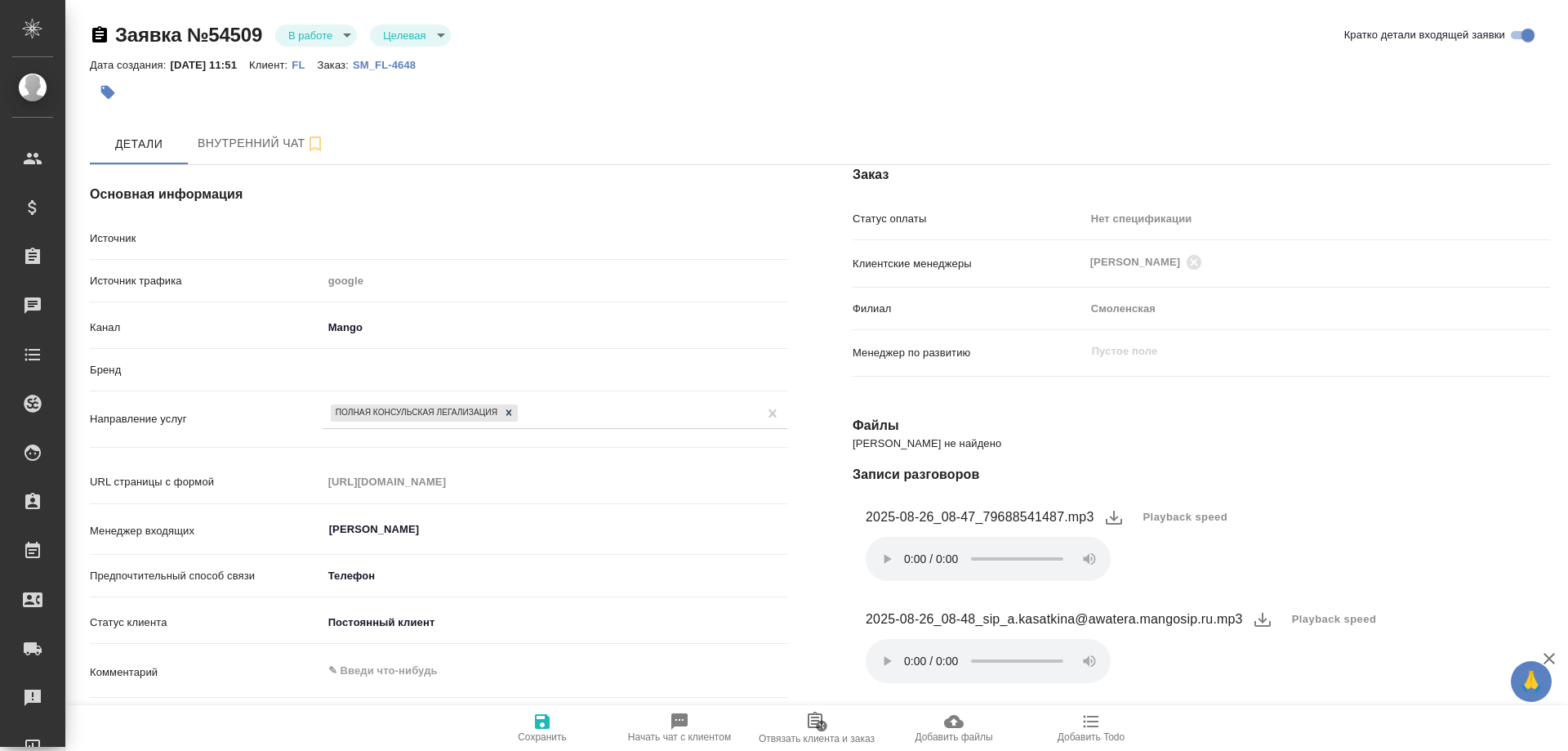
type textarea "x"
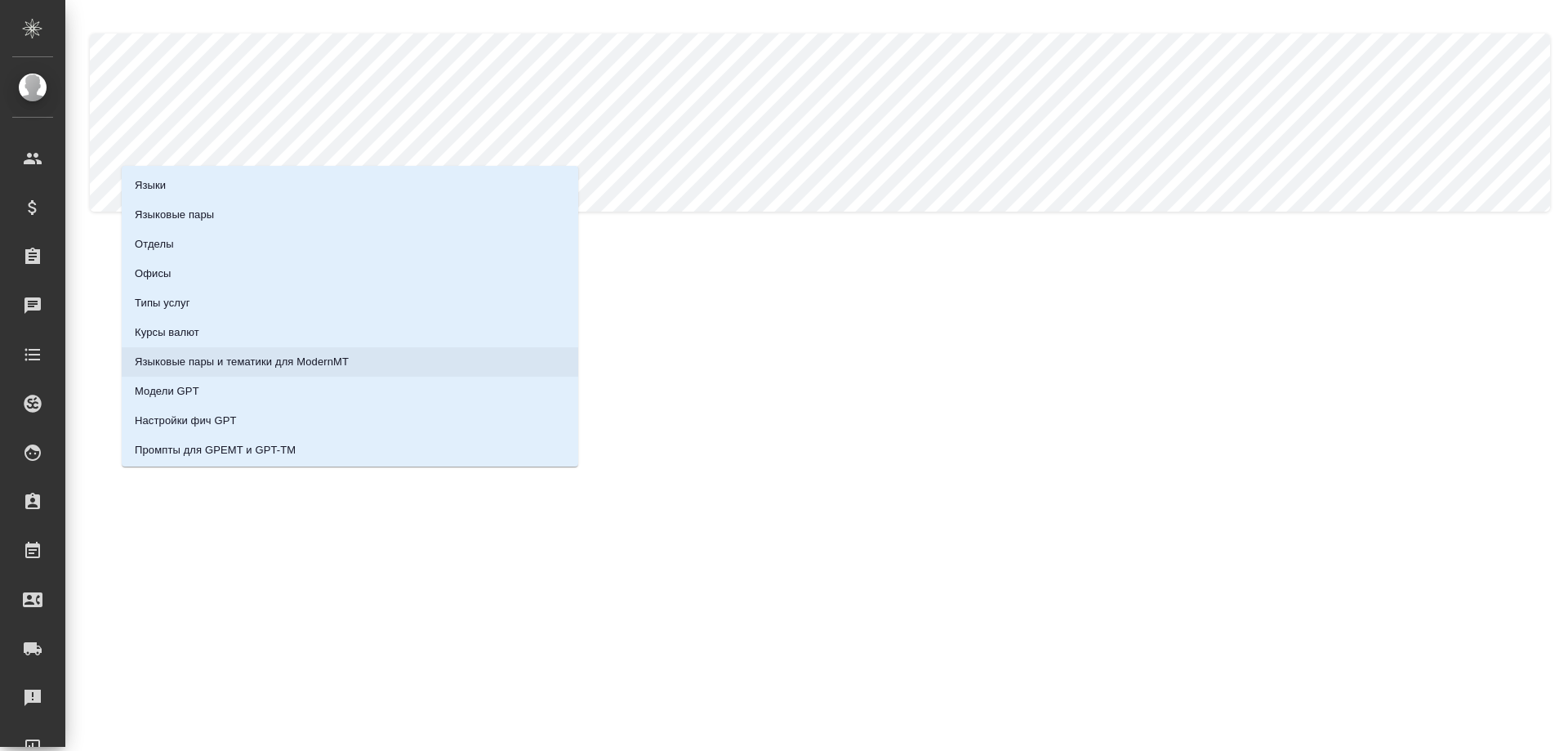
scroll to position [145, 0]
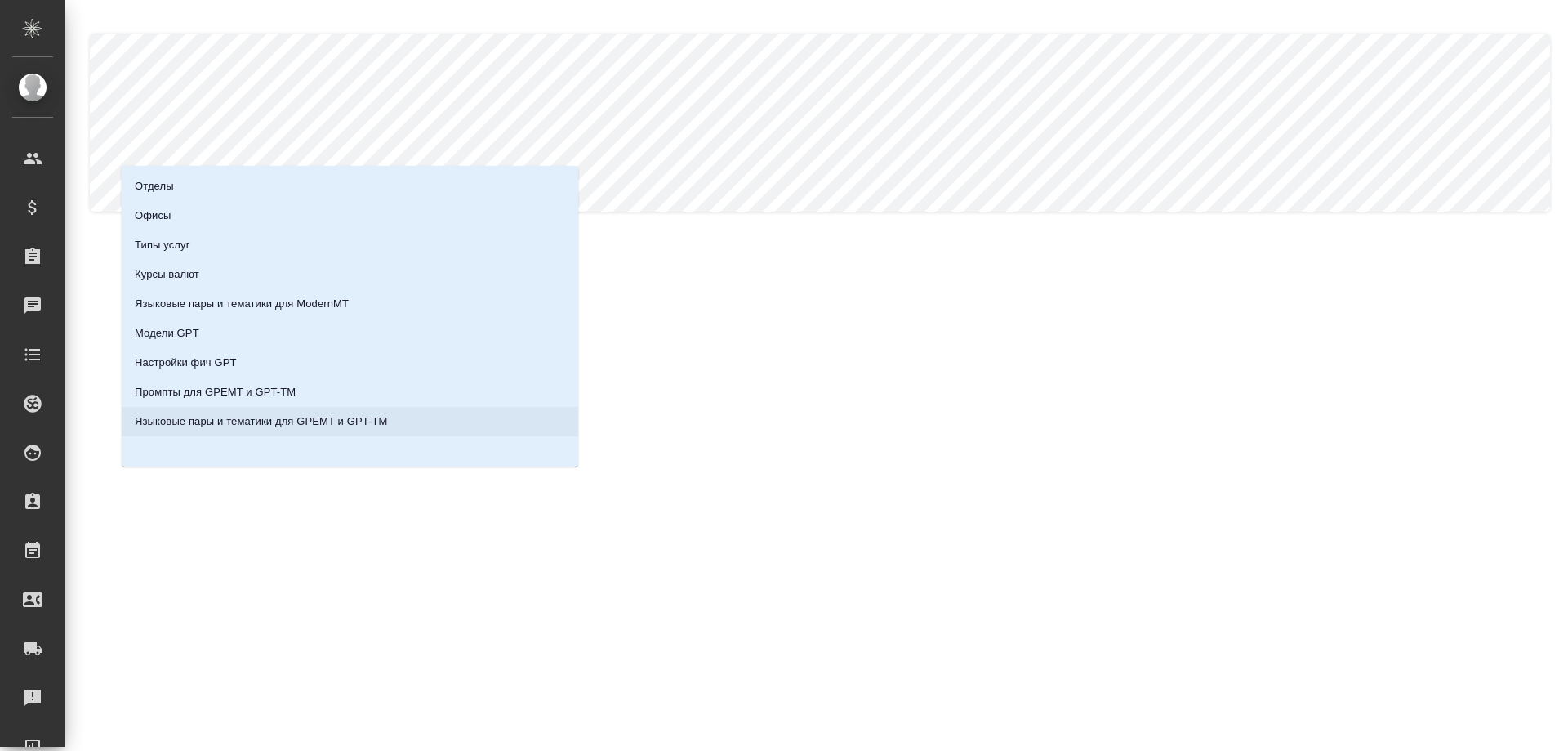
click at [266, 426] on p "Языковые пары и тематики для GPEMT и GPT-TM" at bounding box center [261, 420] width 253 height 16
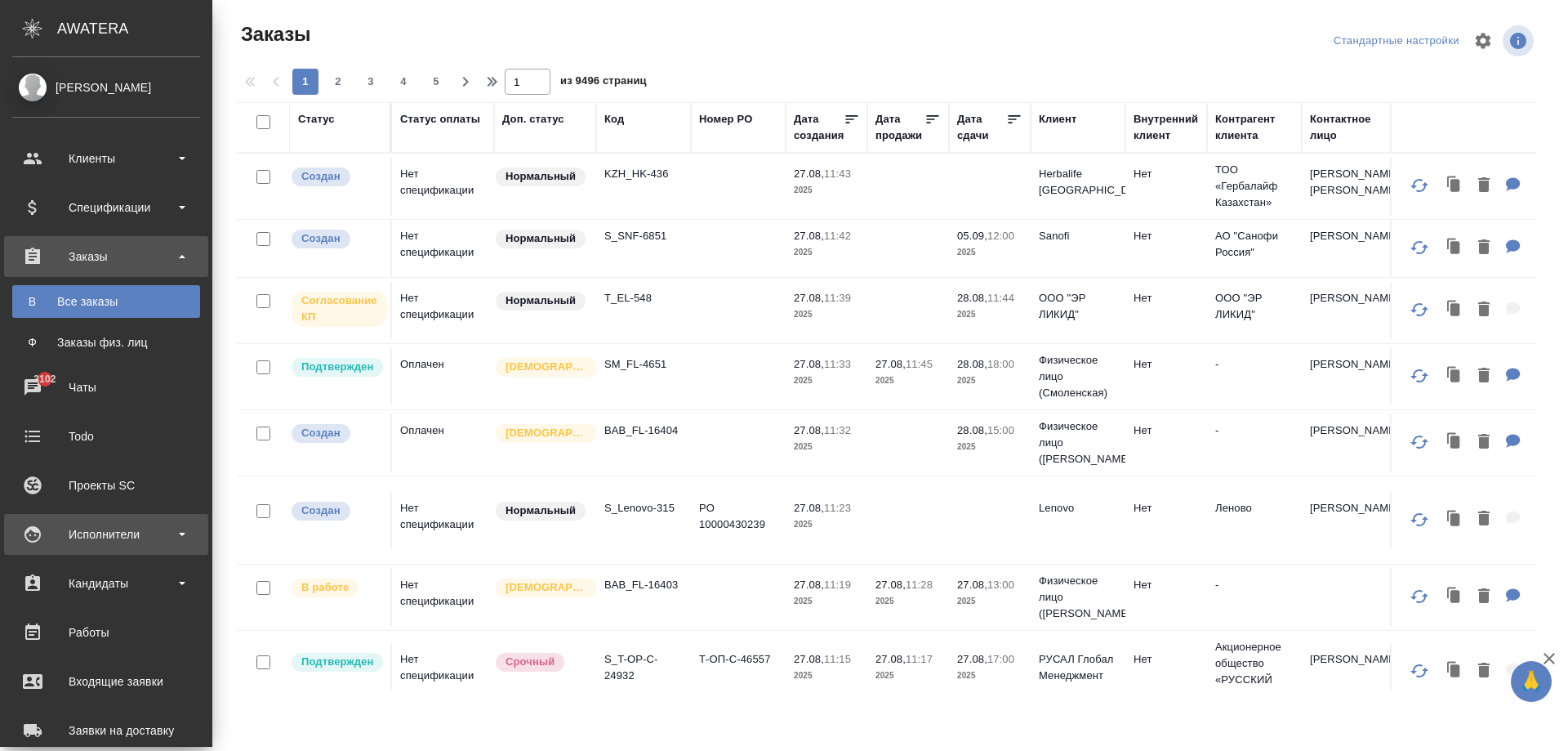
click at [106, 531] on div "Исполнители" at bounding box center [106, 534] width 188 height 24
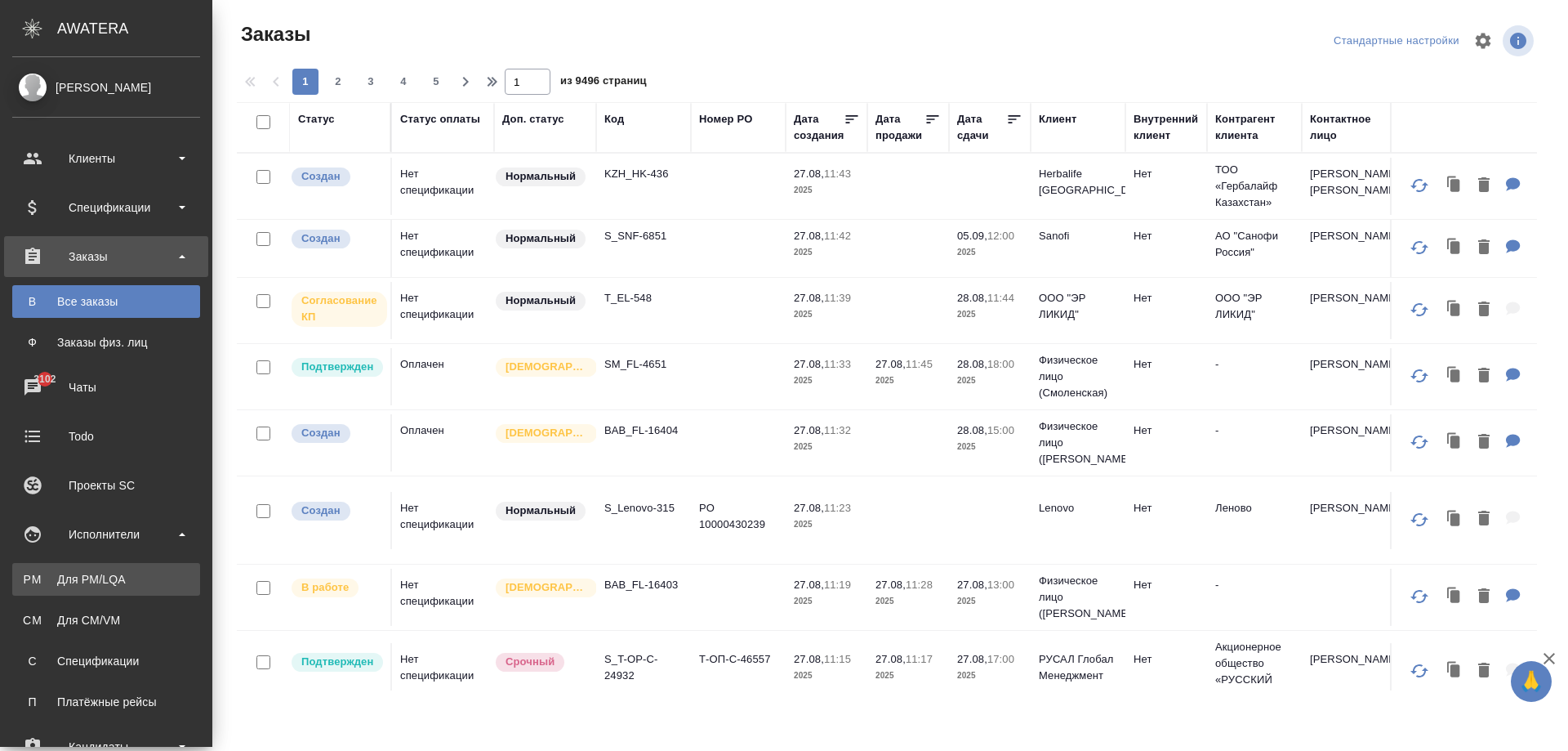
click at [109, 576] on div "Для PM/LQA" at bounding box center [106, 579] width 171 height 16
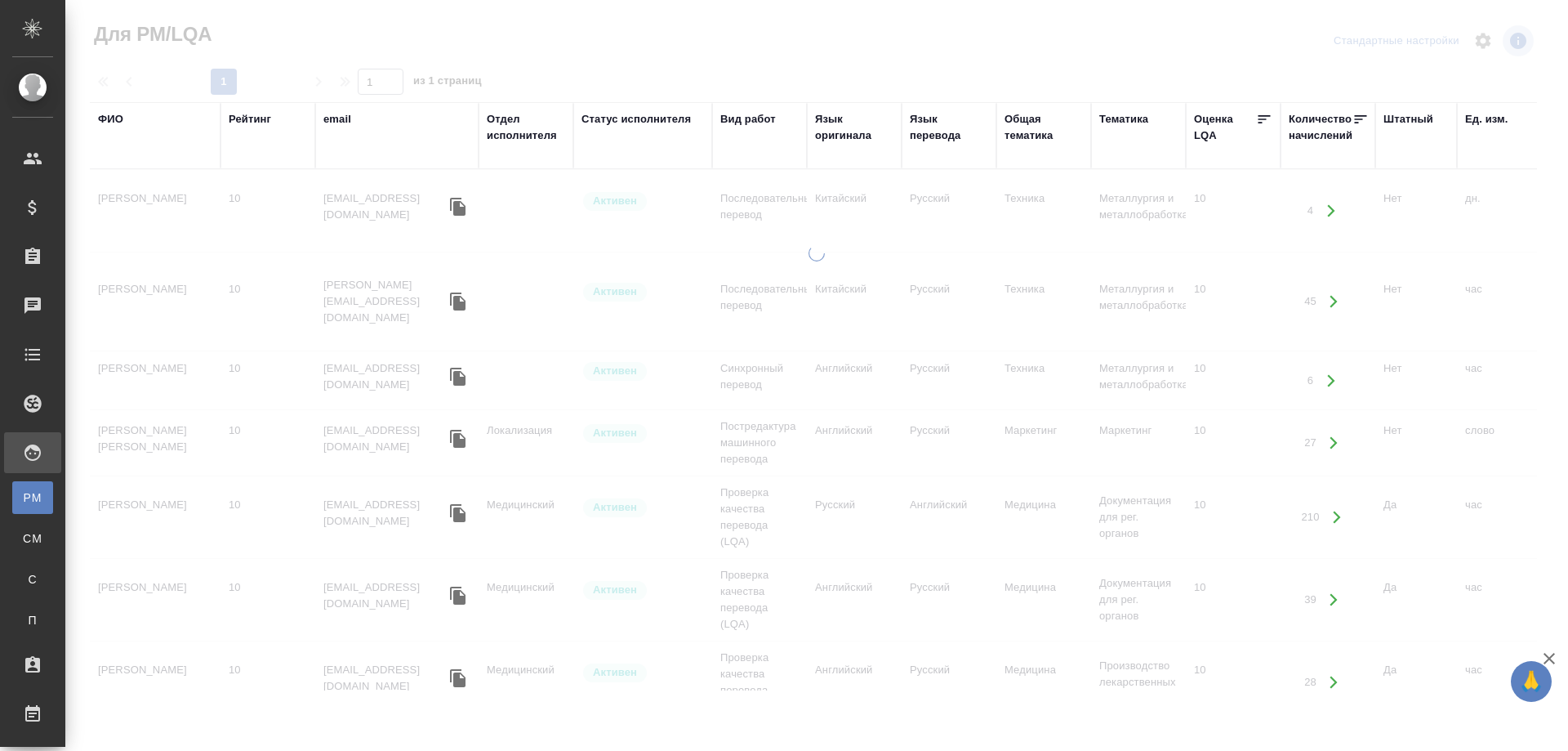
click at [113, 120] on div "ФИО" at bounding box center [110, 119] width 25 height 16
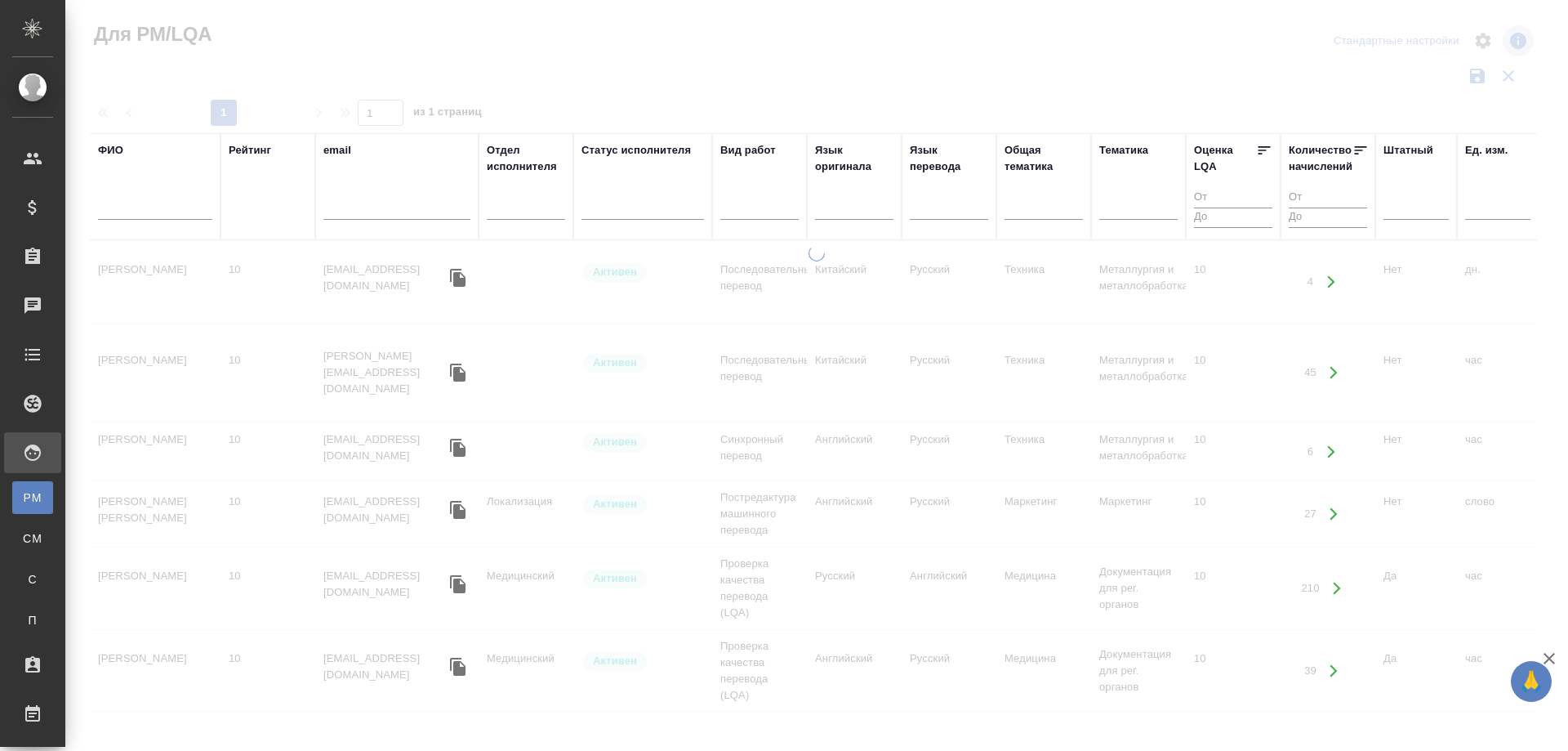
click at [143, 221] on div at bounding box center [155, 211] width 114 height 40
click at [142, 209] on input "text" at bounding box center [155, 210] width 114 height 21
click at [151, 208] on input "король артут" at bounding box center [155, 210] width 114 height 21
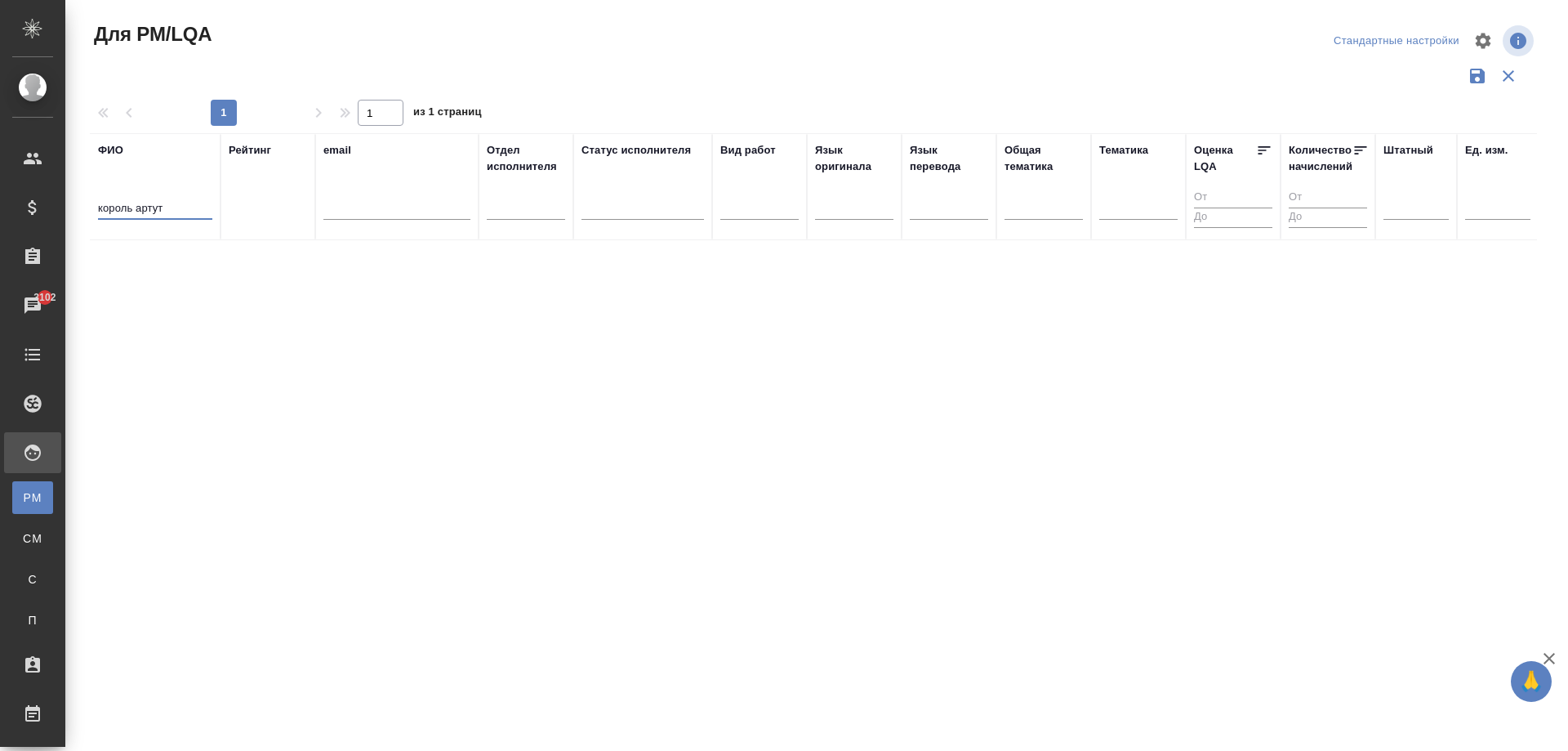
click at [166, 211] on input "король артут" at bounding box center [155, 210] width 114 height 21
click at [170, 211] on input "король артур" at bounding box center [155, 210] width 114 height 21
type input "король артур"
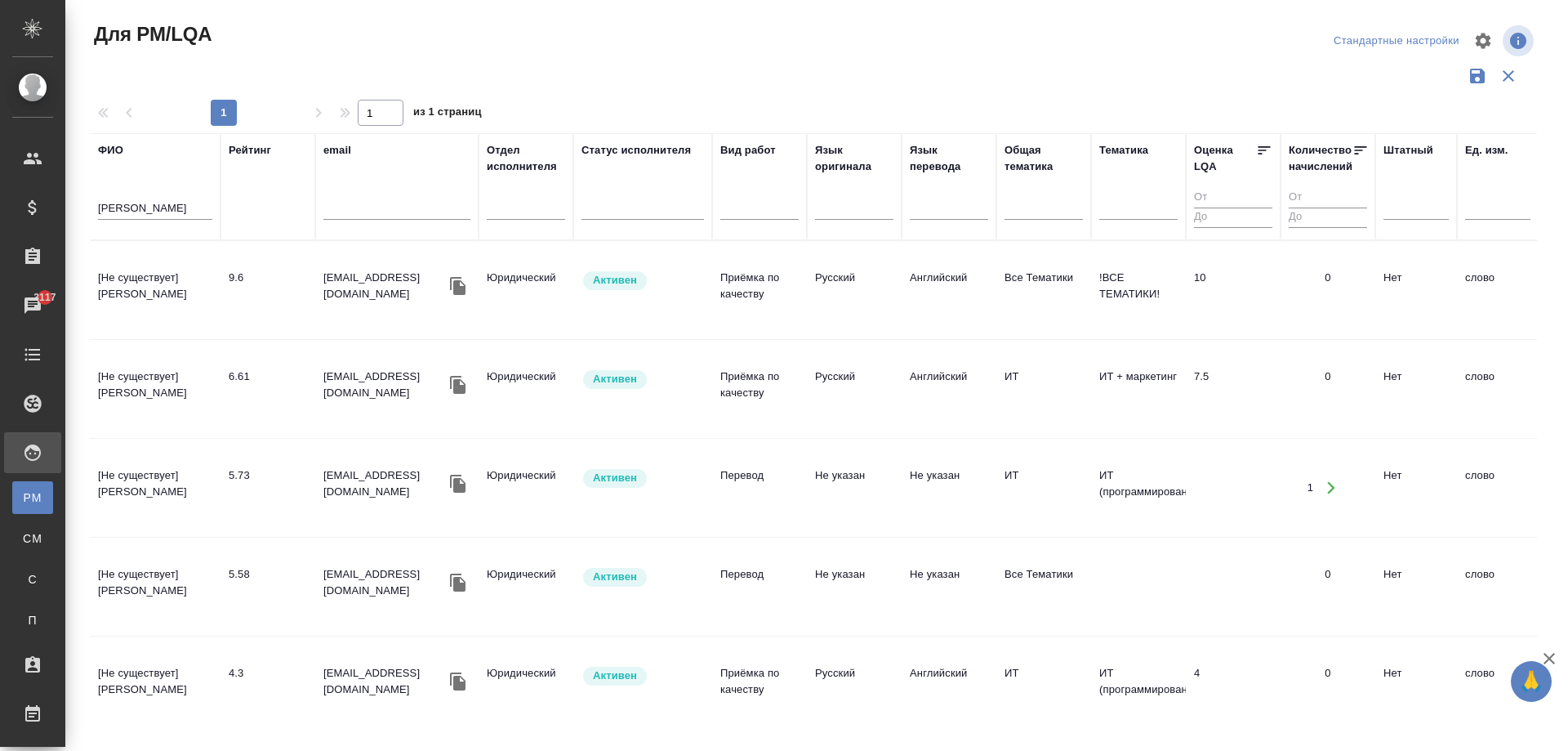
click at [147, 301] on td "[Не существует] Король Артур" at bounding box center [155, 289] width 131 height 57
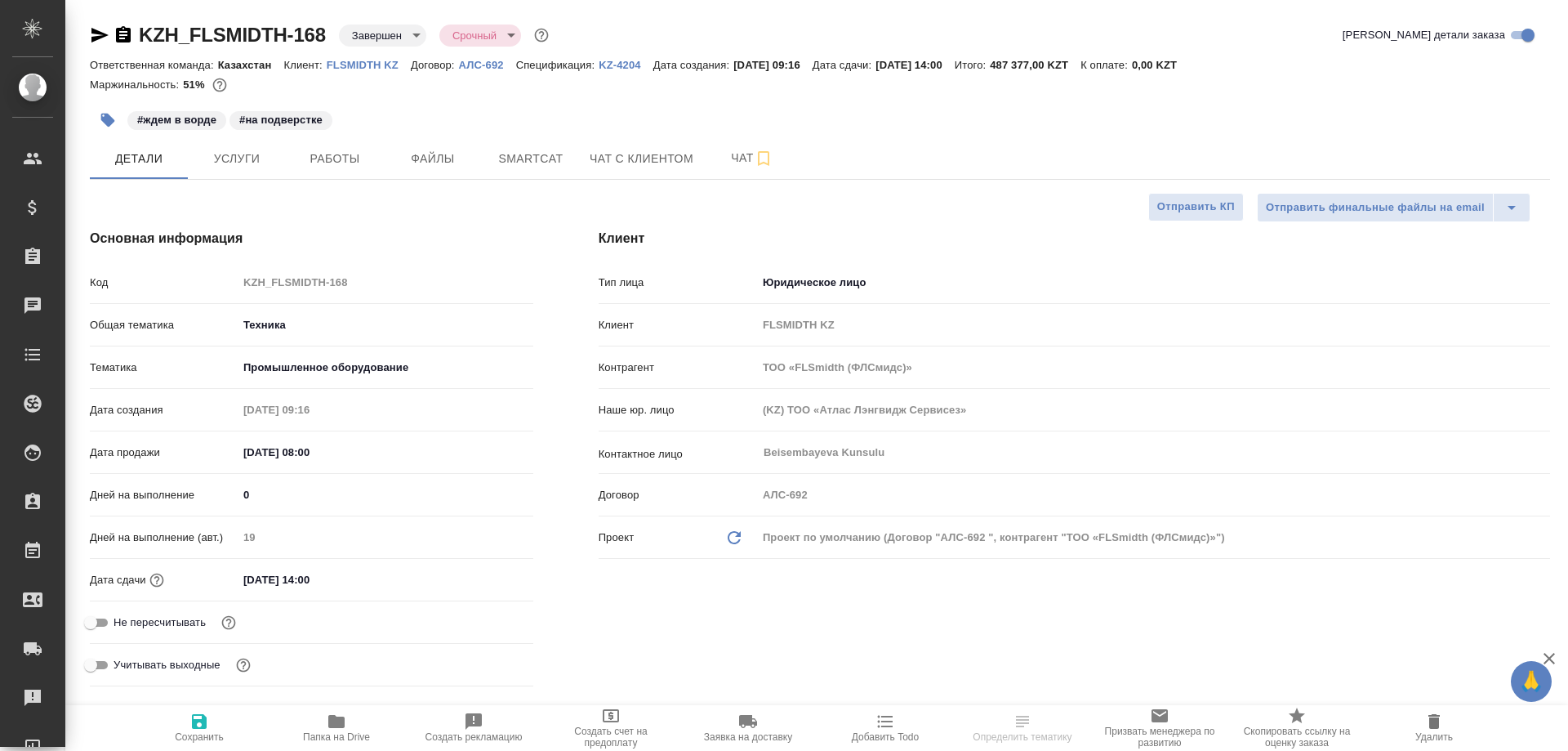
select select "RU"
click at [512, 163] on span "Smartcat" at bounding box center [531, 159] width 79 height 21
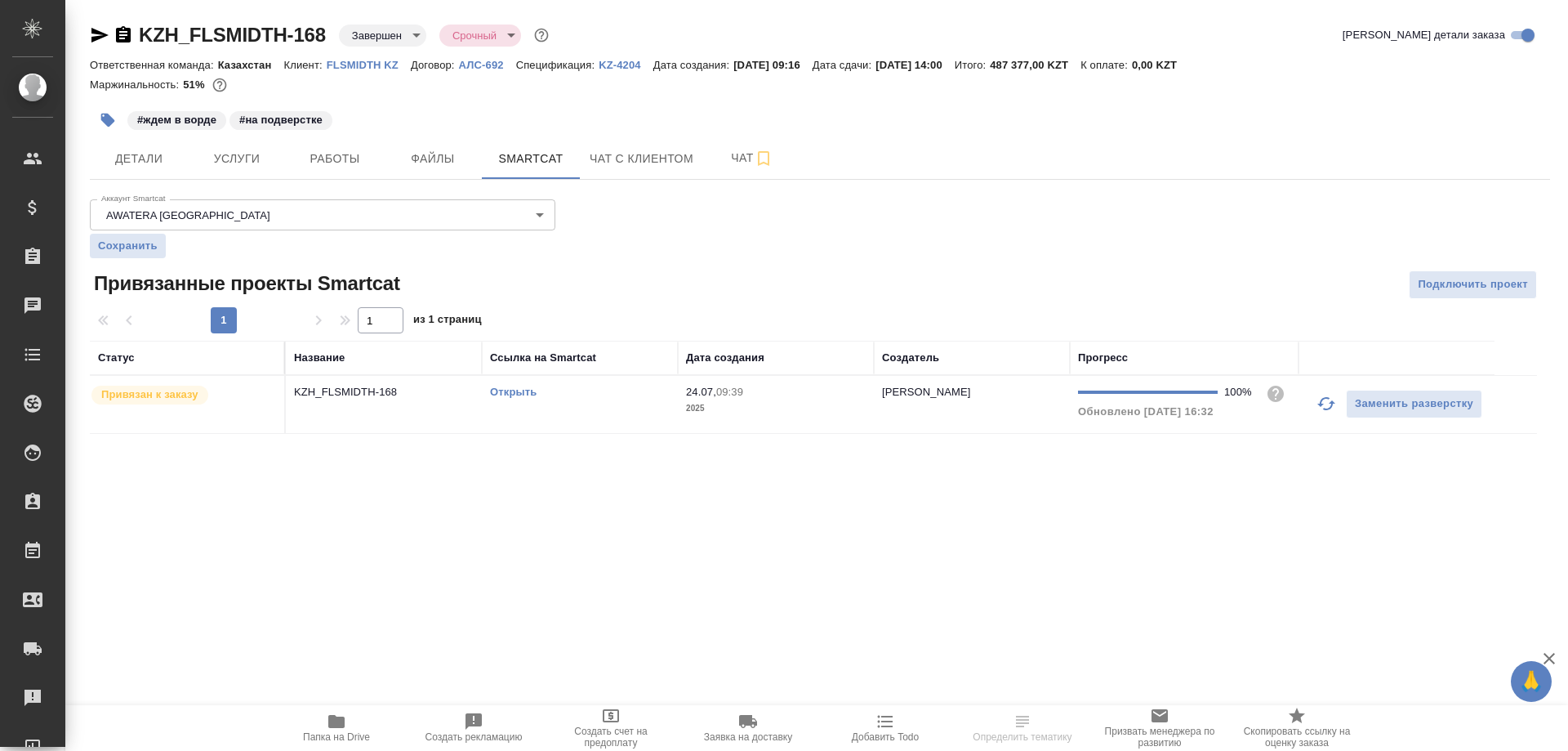
click at [412, 416] on td "KZH_FLSMIDTH-168" at bounding box center [383, 404] width 196 height 57
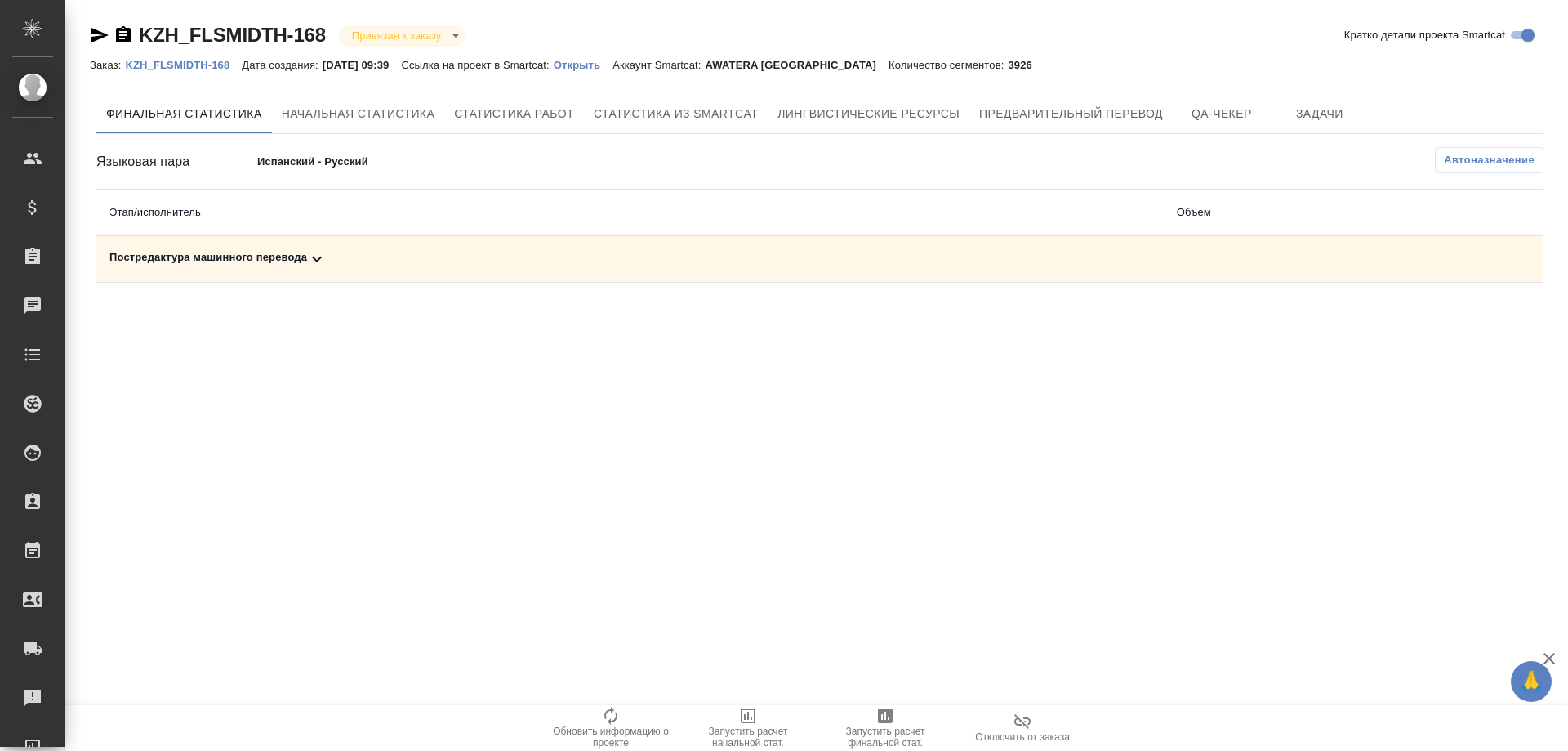
click at [1075, 93] on div "Финальная статистика Начальная статистика Статистика работ Статистика из Smartc…" at bounding box center [820, 187] width 1460 height 201
click at [1067, 121] on span "Предварительный перевод" at bounding box center [1071, 114] width 183 height 21
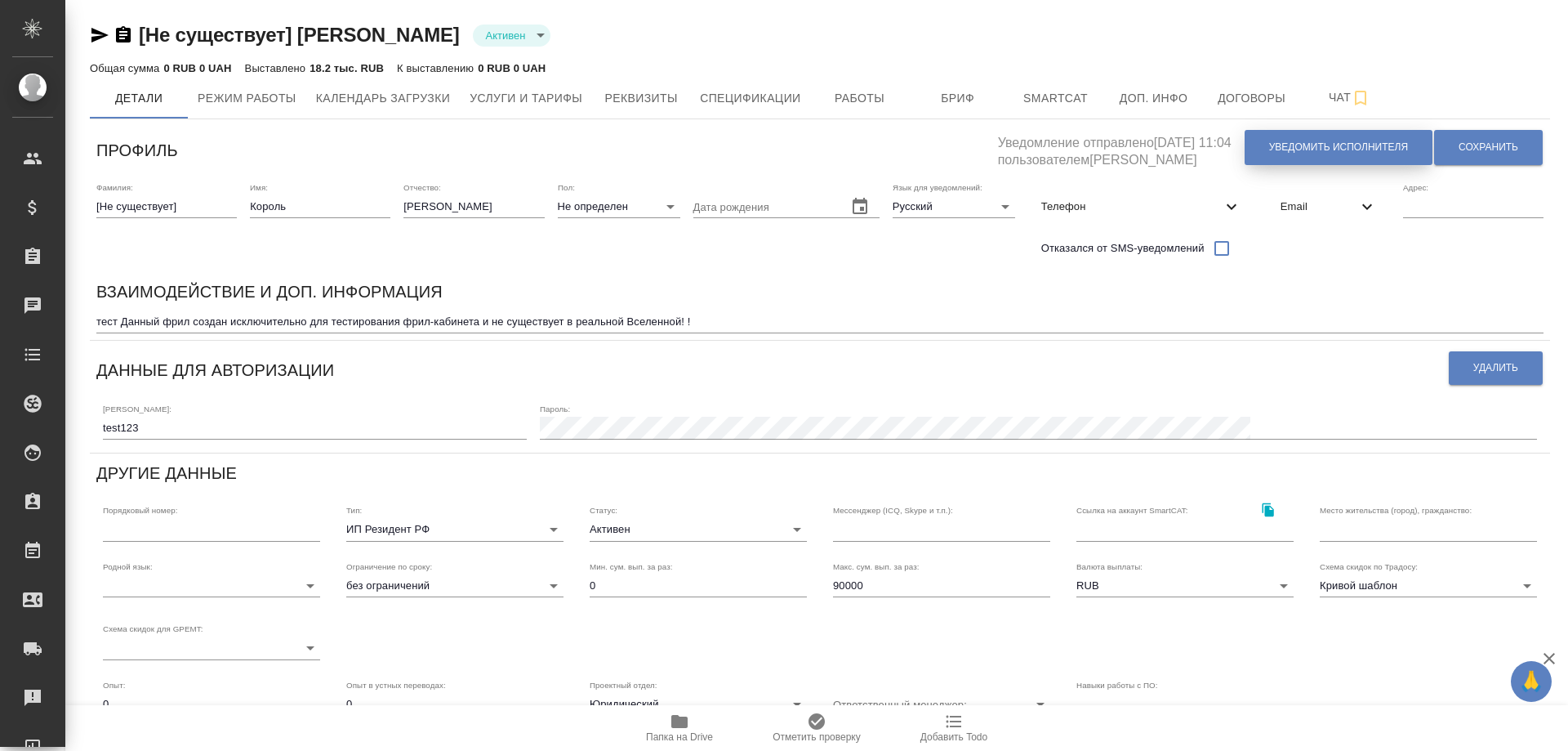
click at [1323, 151] on span "Уведомить исполнителя" at bounding box center [1339, 147] width 139 height 14
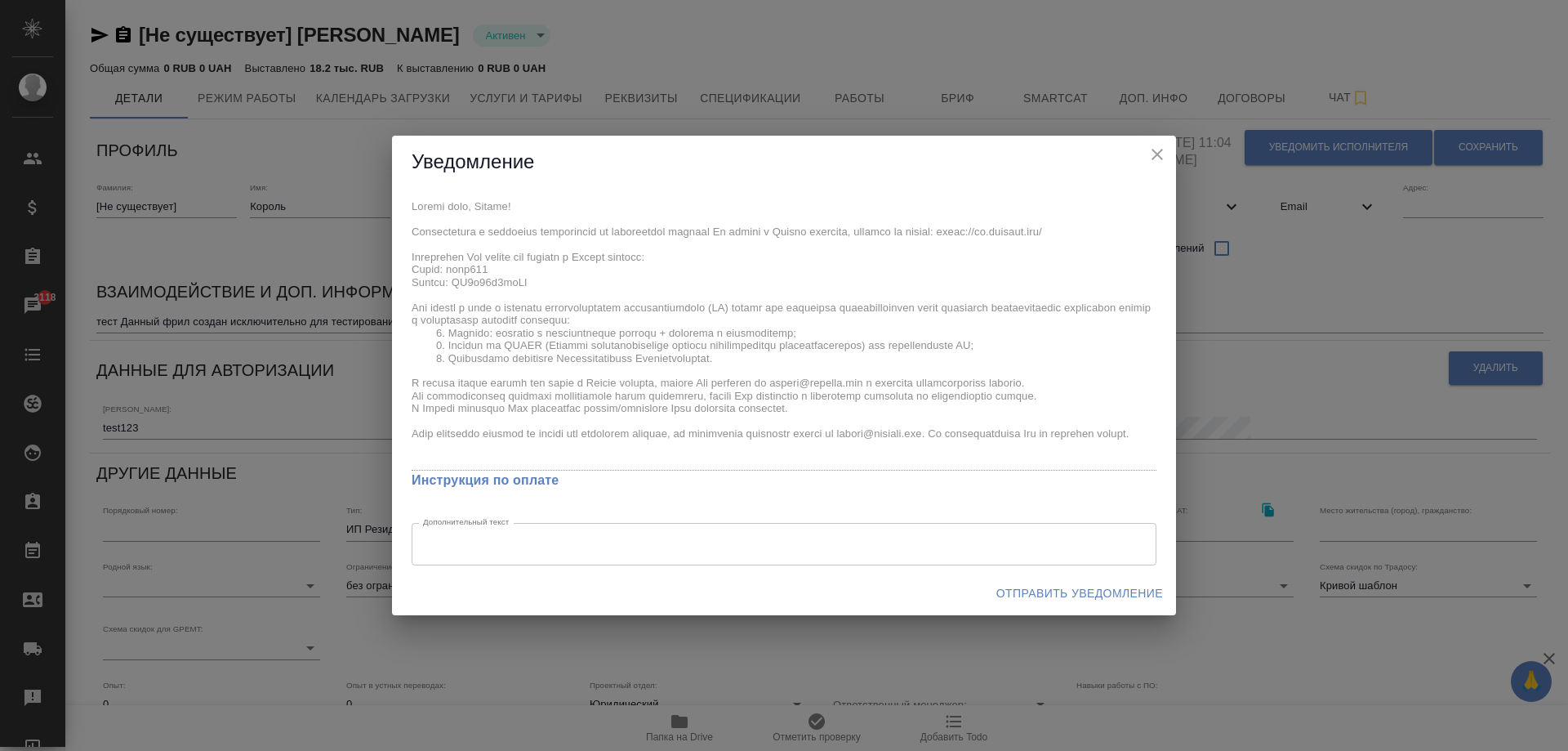
click at [1059, 587] on span "Отправить уведомление" at bounding box center [1079, 594] width 167 height 21
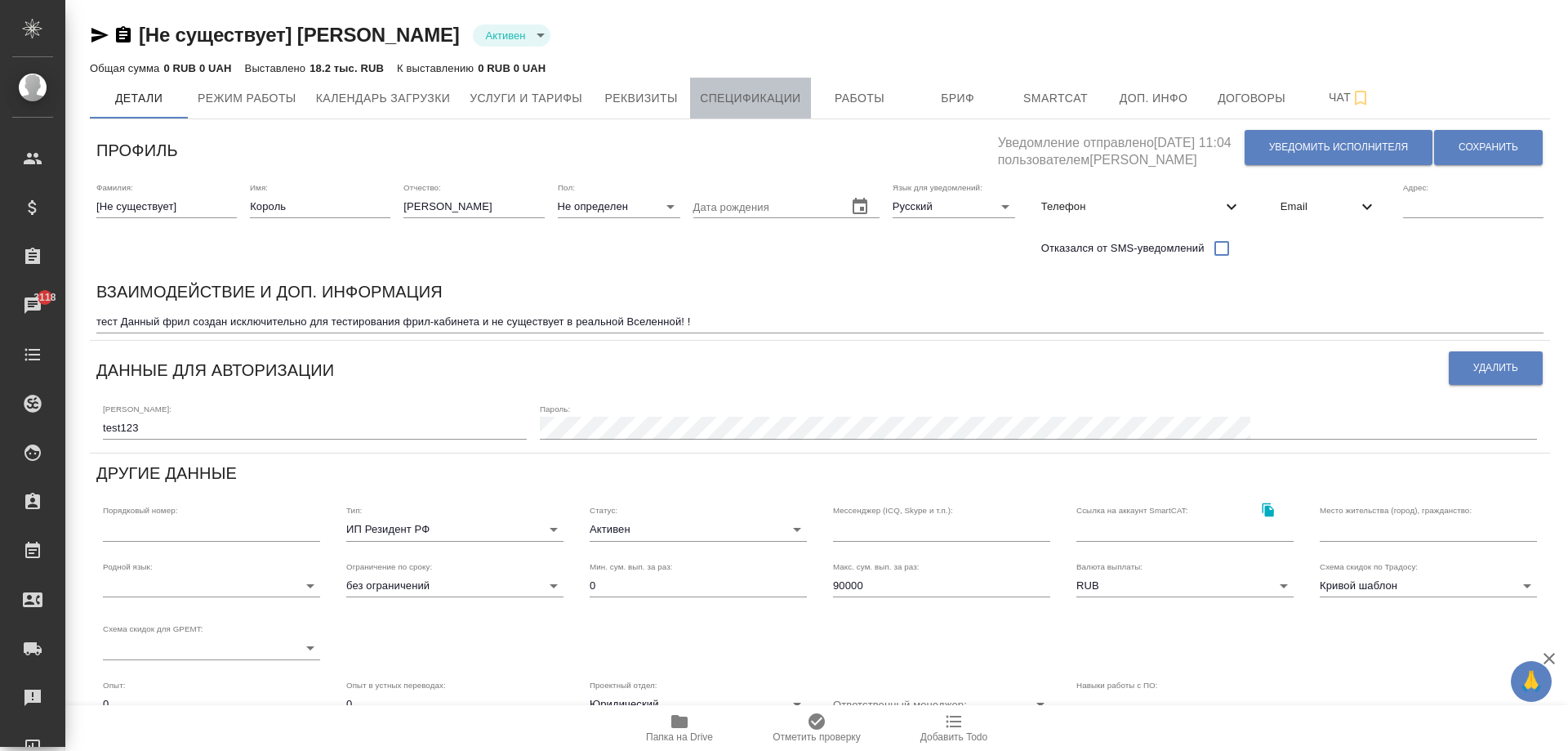
click at [765, 103] on span "Спецификации" at bounding box center [750, 98] width 100 height 21
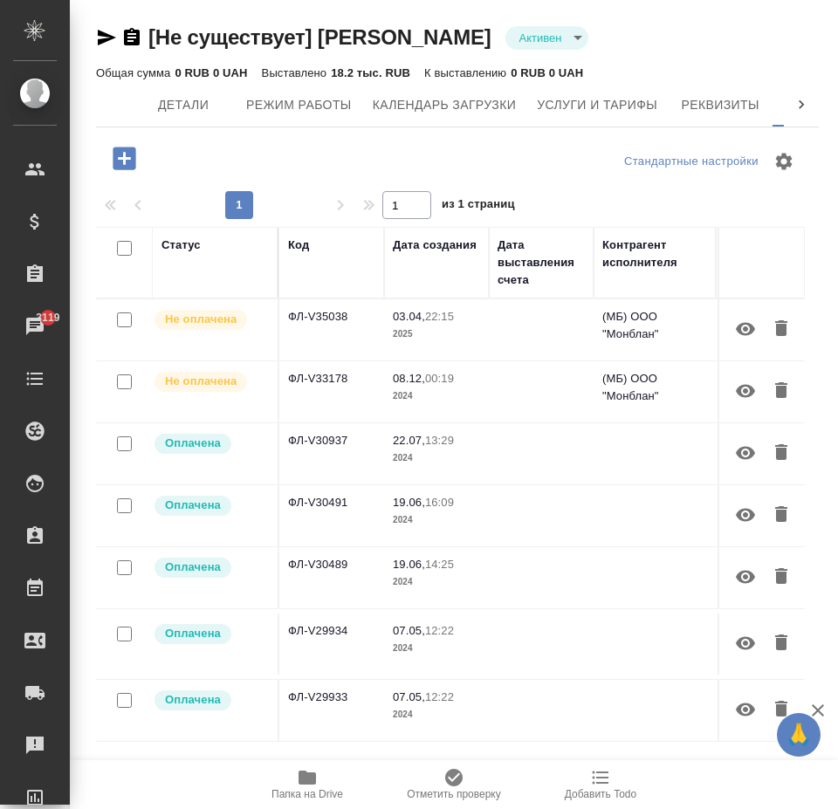
click at [318, 330] on td "ФЛ-V35038" at bounding box center [331, 329] width 105 height 61
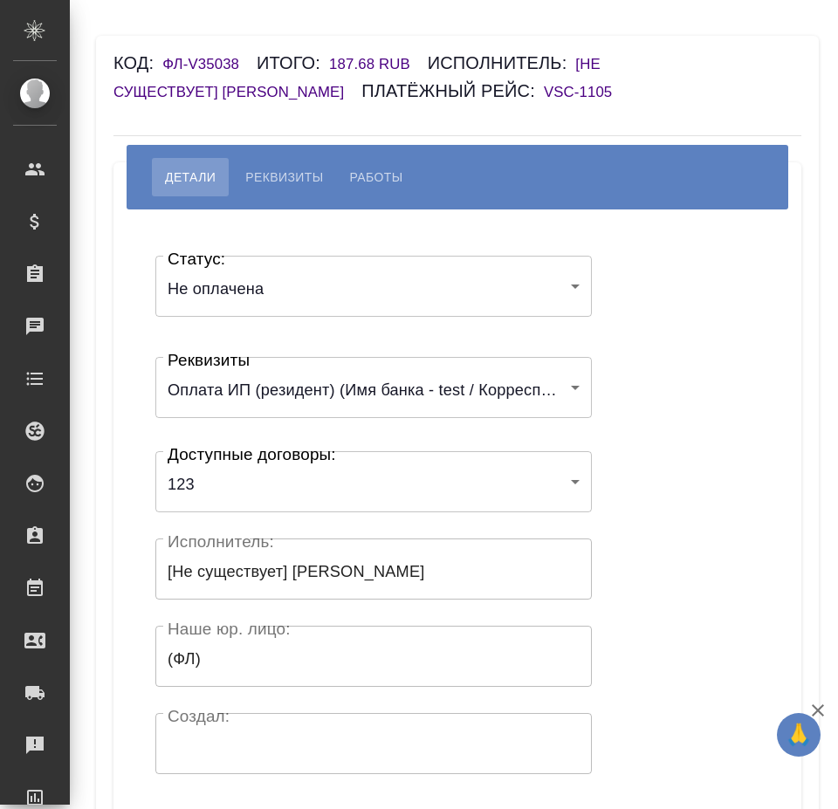
click at [296, 288] on body "🙏 .cls-1 fill:#fff; AWATERA [PERSON_NAME] Спецификации Заказы Чаты Todo Проекты…" at bounding box center [419, 474] width 838 height 949
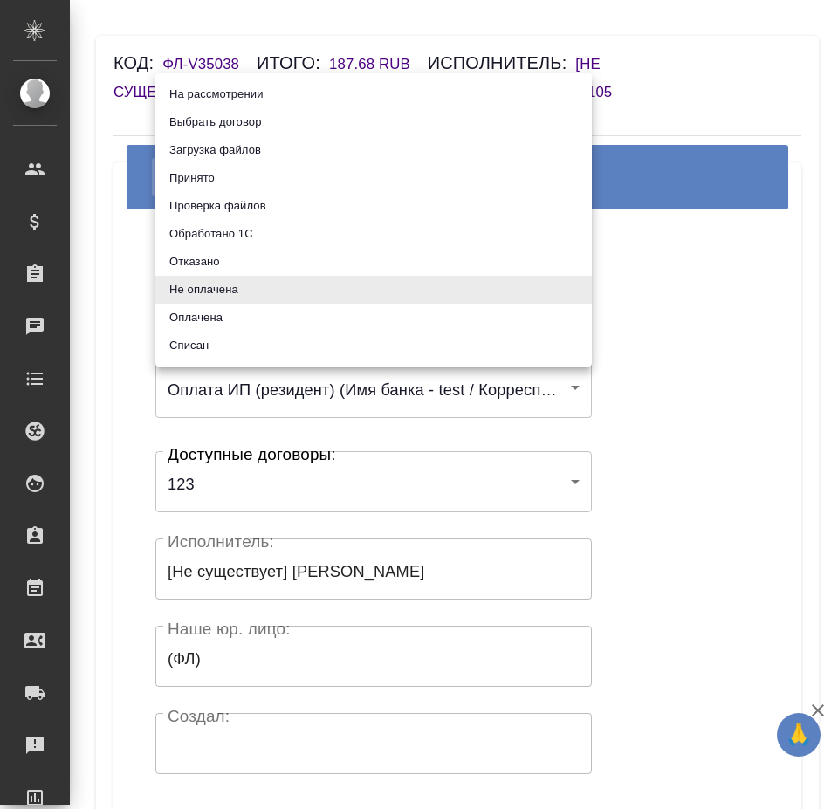
click at [275, 250] on li "Отказано" at bounding box center [373, 262] width 436 height 28
type input "rejected"
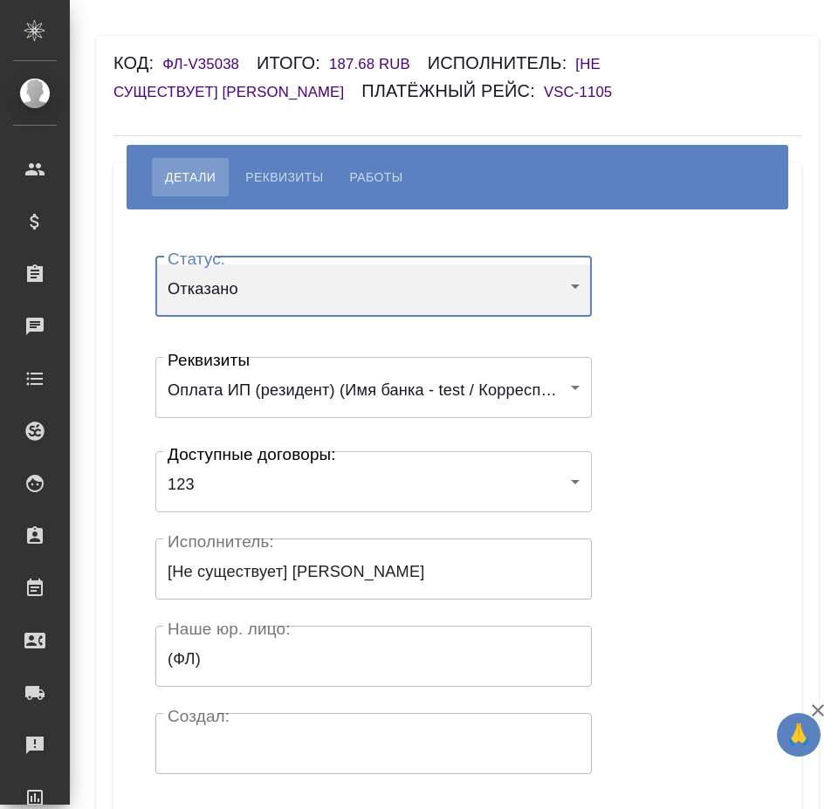
scroll to position [217, 0]
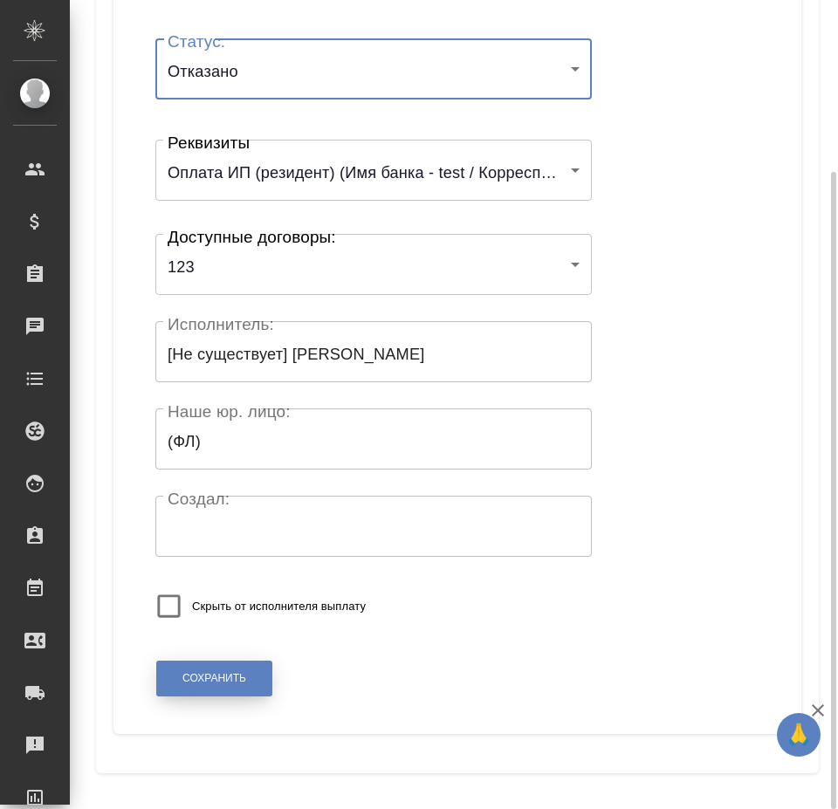
click at [202, 685] on span "Сохранить" at bounding box center [214, 678] width 64 height 15
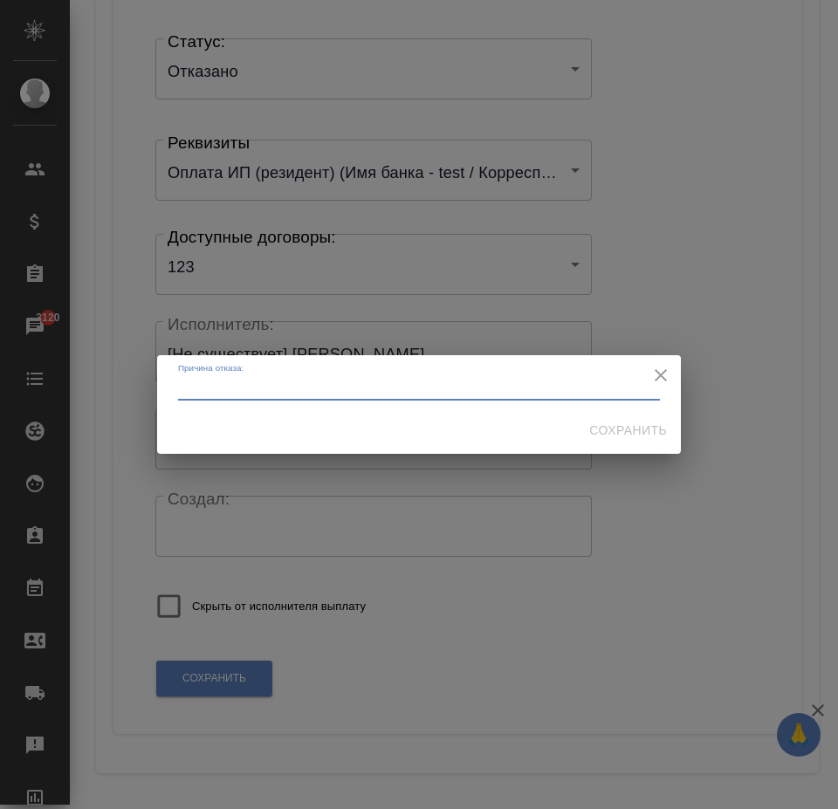
click at [616, 386] on textarea at bounding box center [419, 387] width 482 height 13
type textarea "213"
click at [649, 434] on span "Сохранить" at bounding box center [628, 431] width 78 height 22
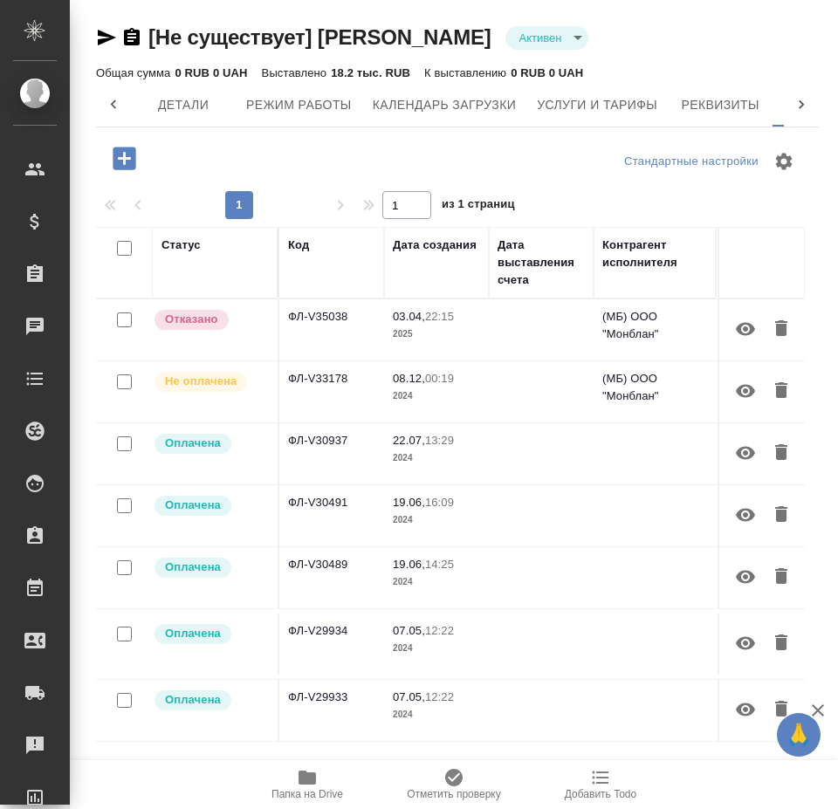
scroll to position [0, 118]
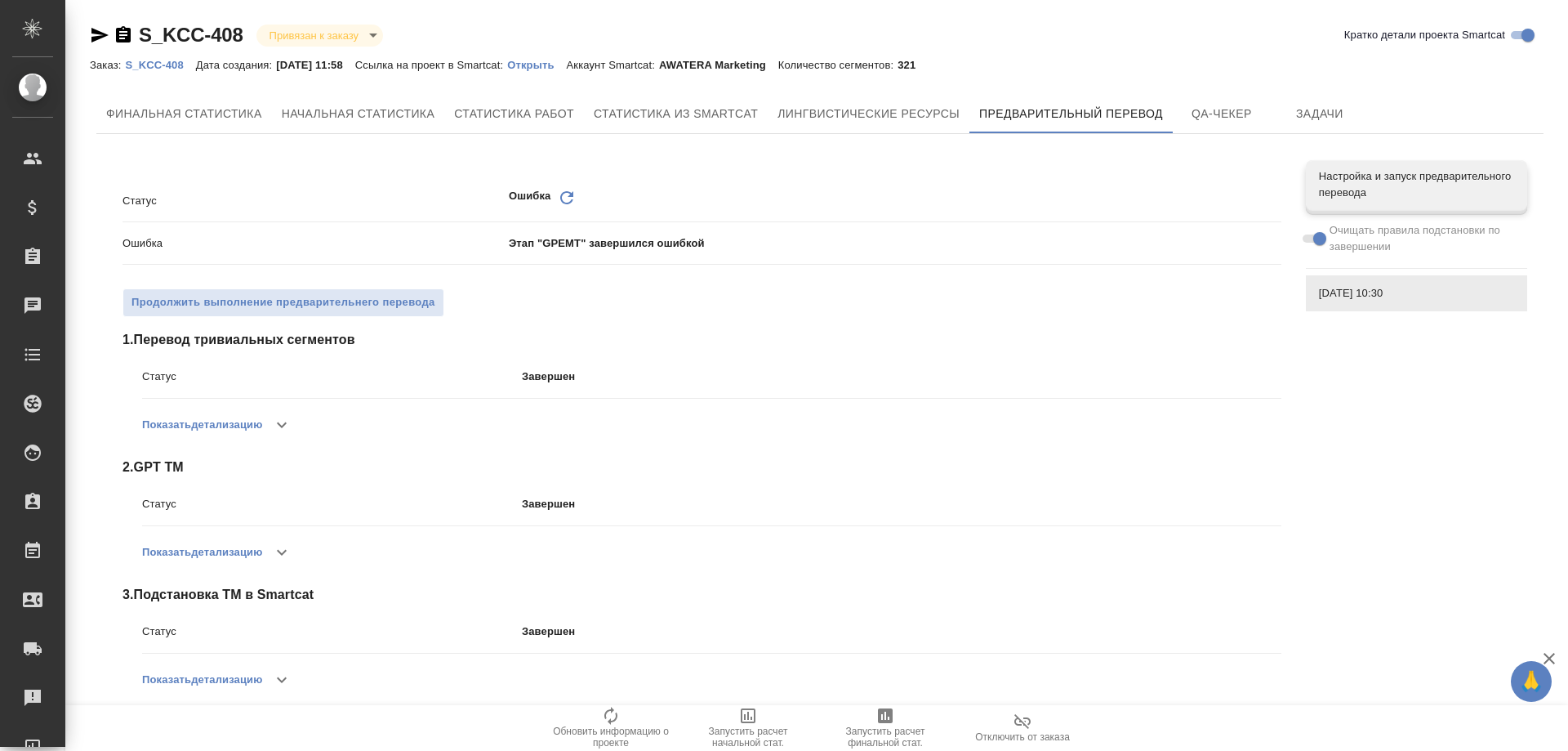
scroll to position [317, 0]
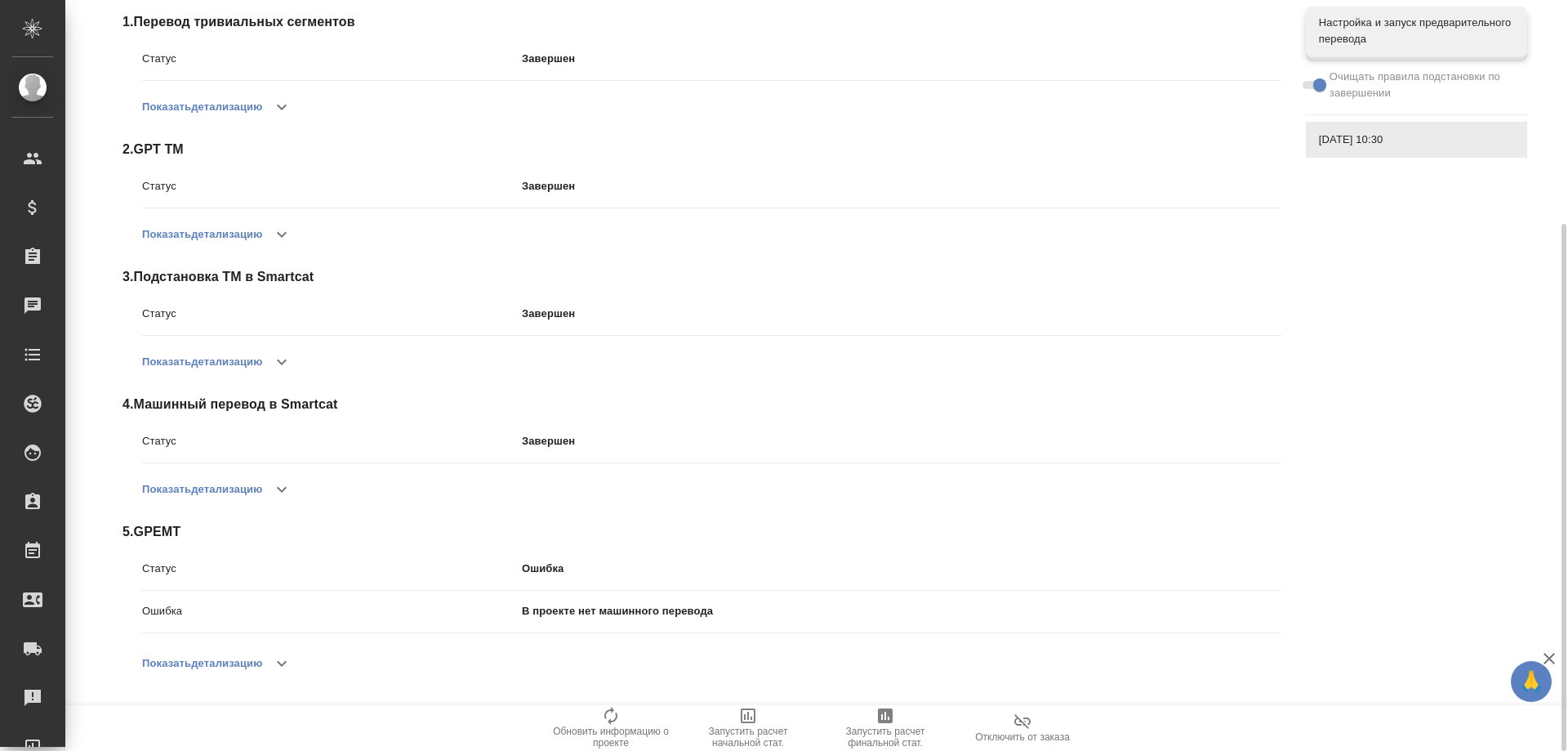
click at [260, 667] on button "Показать детализацию" at bounding box center [202, 663] width 120 height 39
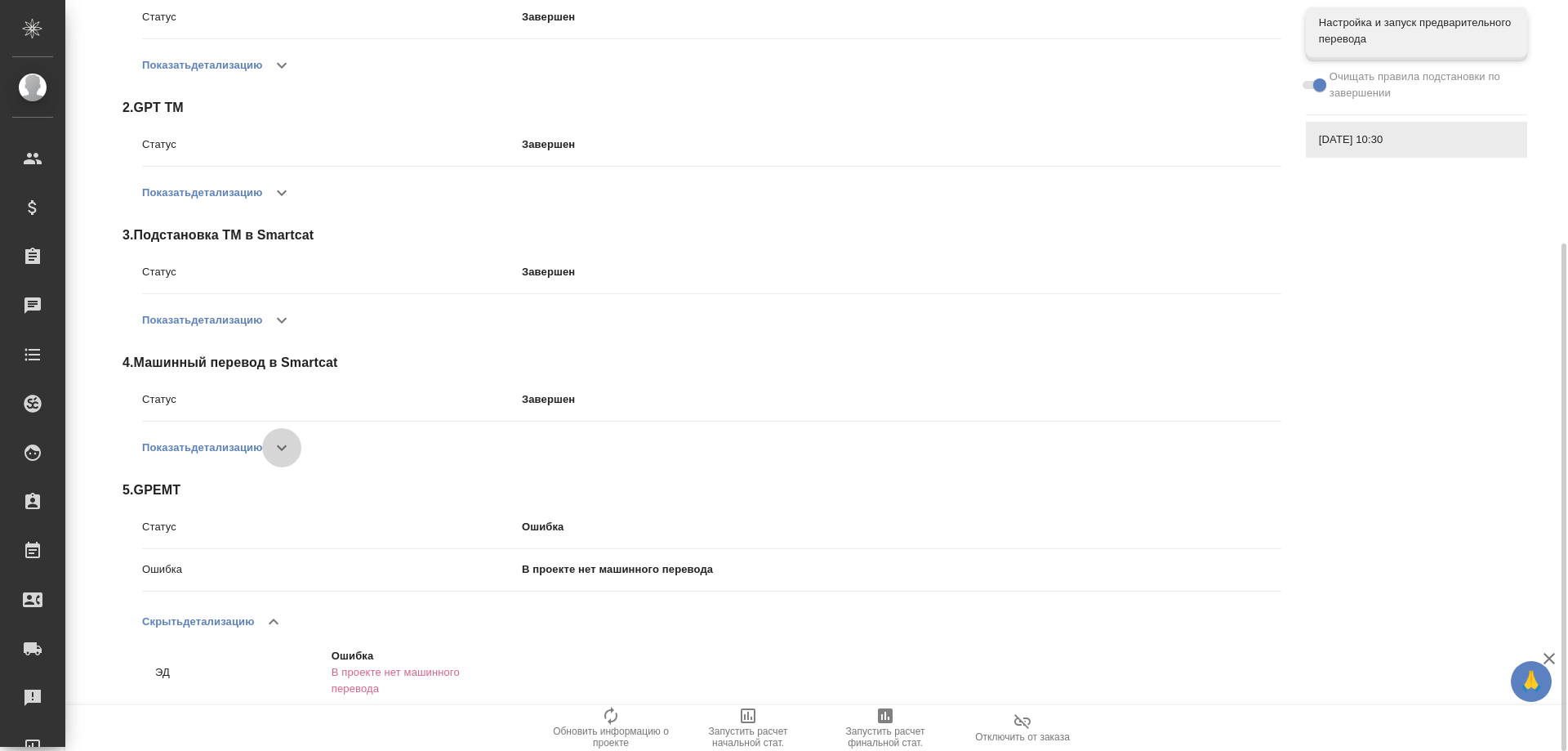
click at [269, 450] on button "button" at bounding box center [282, 448] width 39 height 39
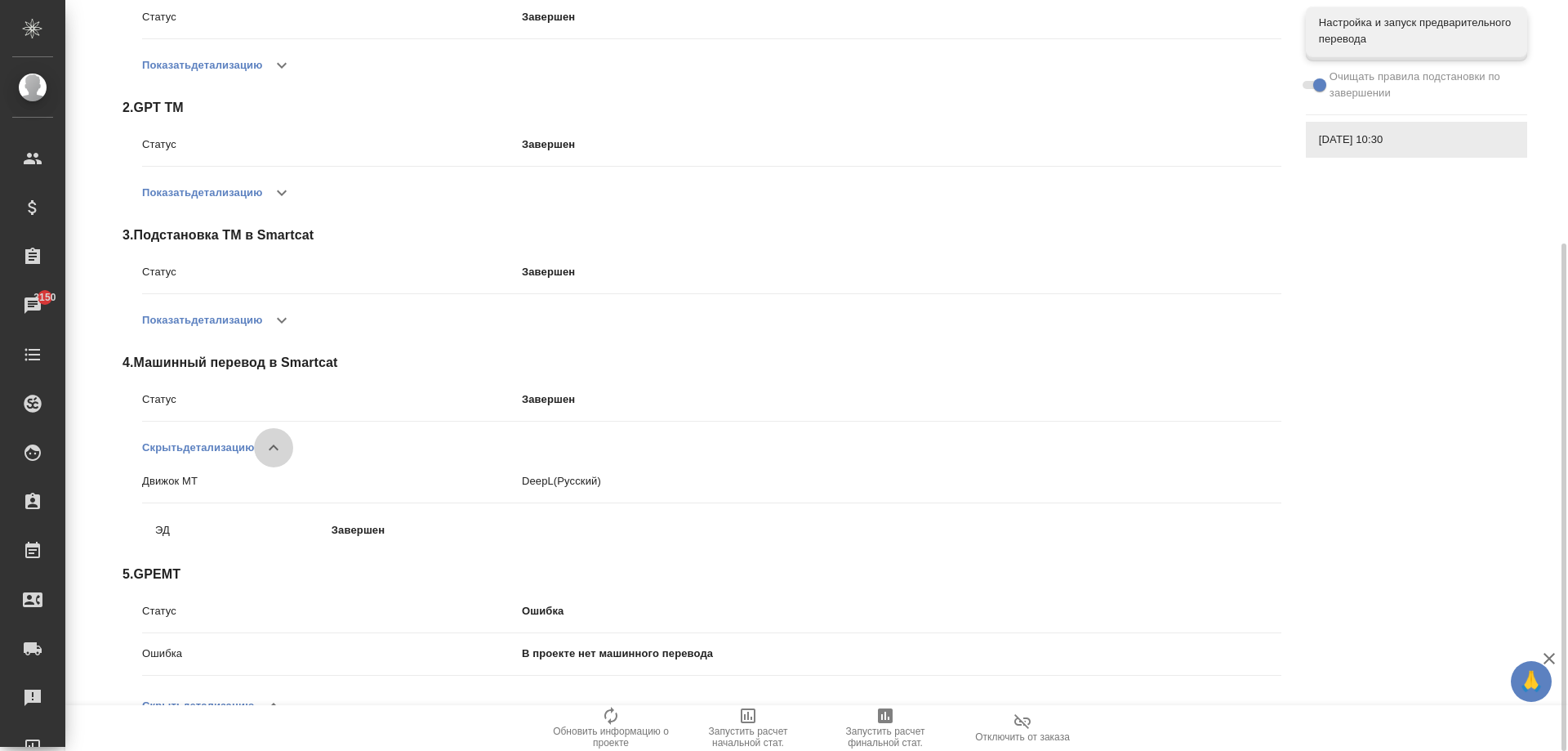
click at [268, 451] on icon "button" at bounding box center [273, 448] width 20 height 20
